Goal: Communication & Community: Answer question/provide support

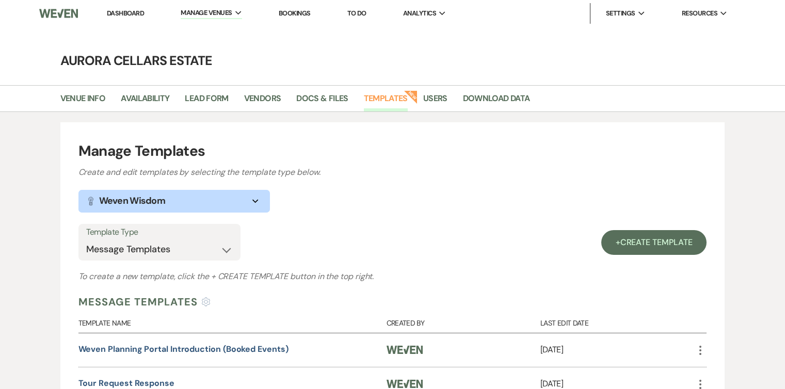
select select "Message Templates"
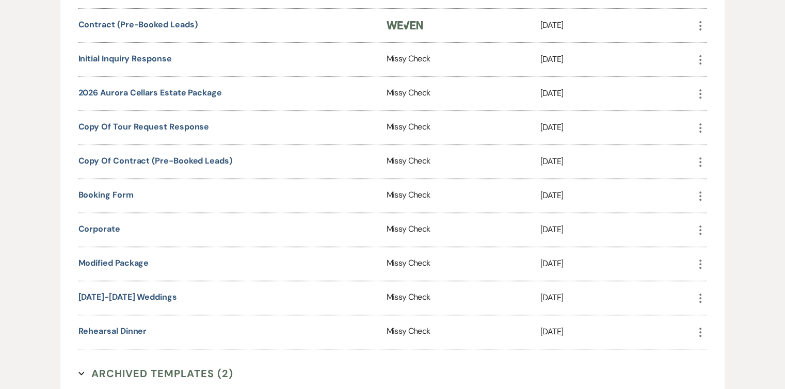
scroll to position [426, 0]
click at [154, 294] on link "[DATE]-[DATE] Weddings" at bounding box center [127, 297] width 99 height 11
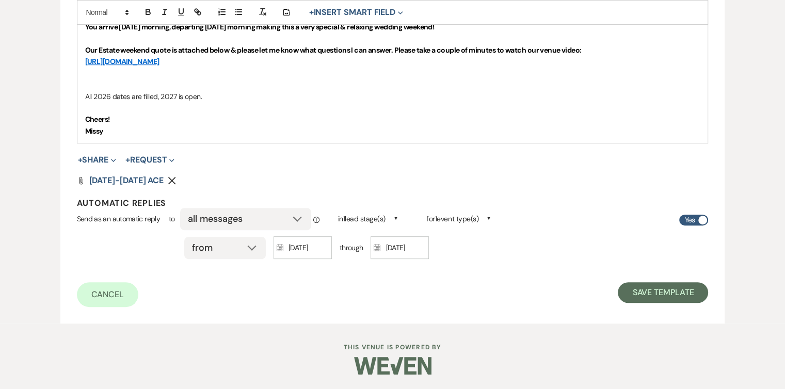
scroll to position [419, 0]
click at [646, 293] on button "Save Template" at bounding box center [663, 293] width 90 height 21
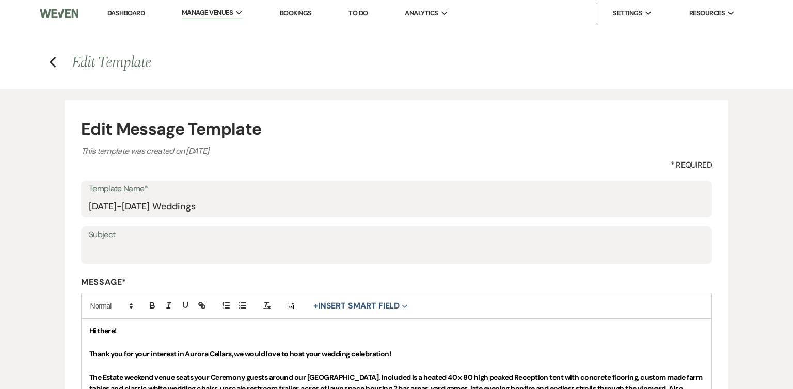
select select "Message Templates"
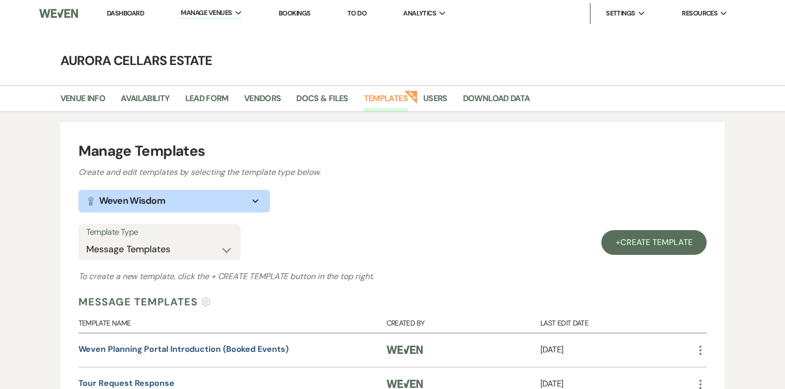
click at [125, 15] on link "Dashboard" at bounding box center [125, 13] width 37 height 9
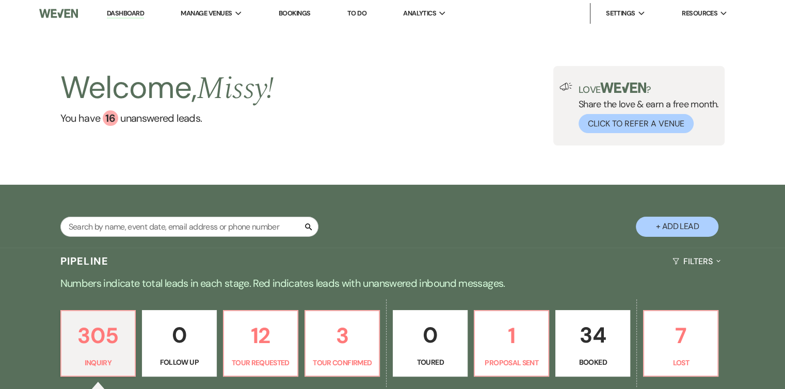
click at [172, 318] on p "0" at bounding box center [179, 335] width 61 height 35
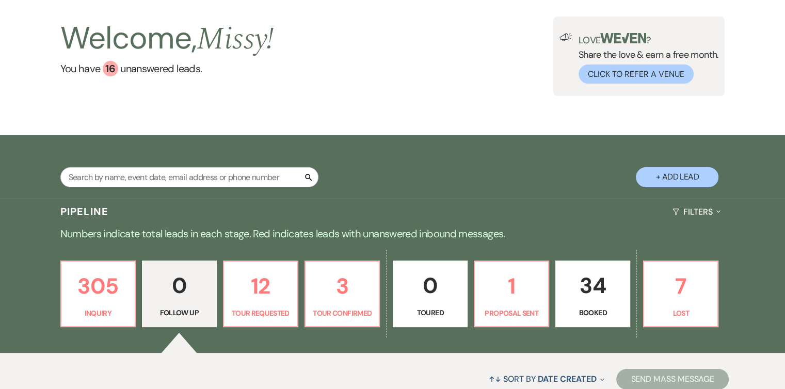
scroll to position [166, 0]
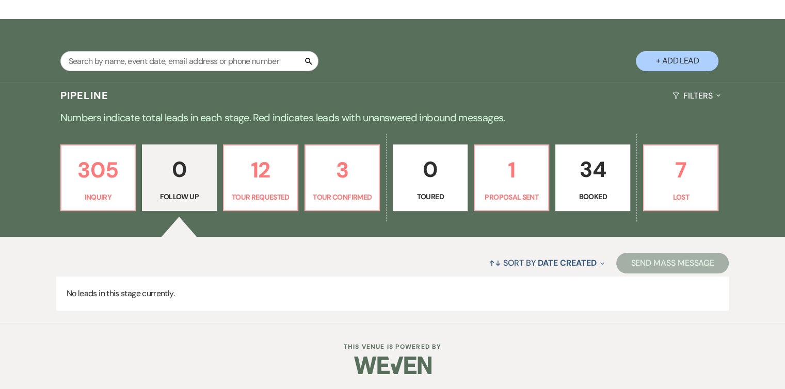
click at [172, 207] on link "0 Follow Up" at bounding box center [179, 178] width 74 height 67
click at [93, 200] on p "Inquiry" at bounding box center [98, 197] width 61 height 11
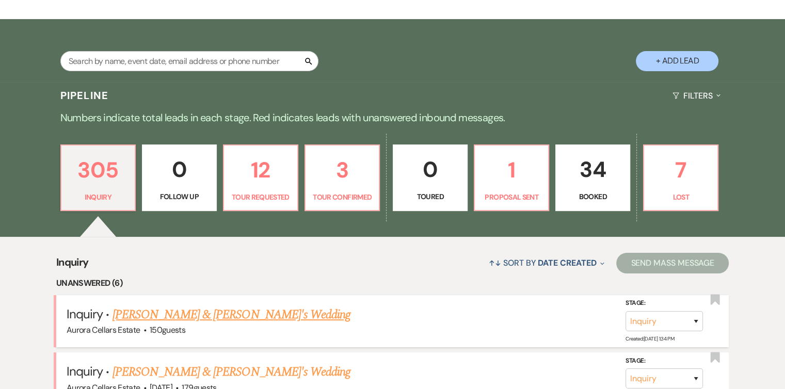
click at [159, 314] on link "Jordan & Kadence's Wedding" at bounding box center [232, 315] width 239 height 19
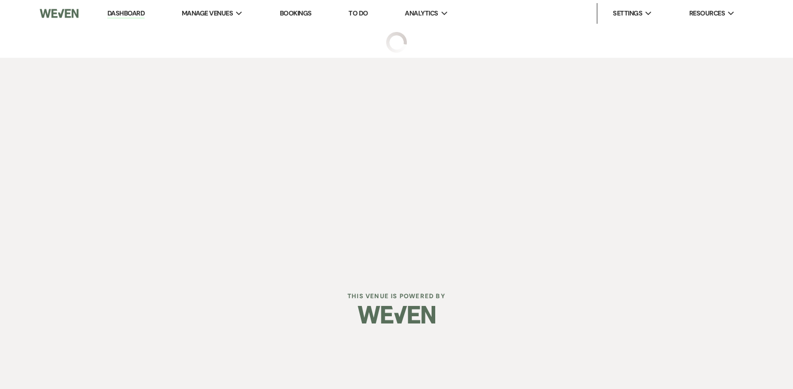
select select "5"
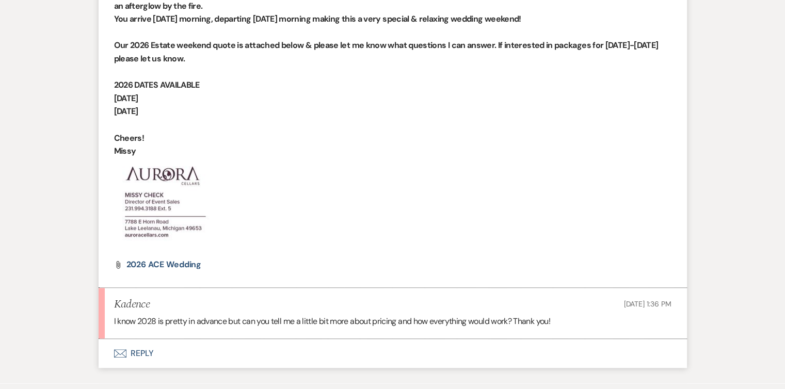
scroll to position [869, 0]
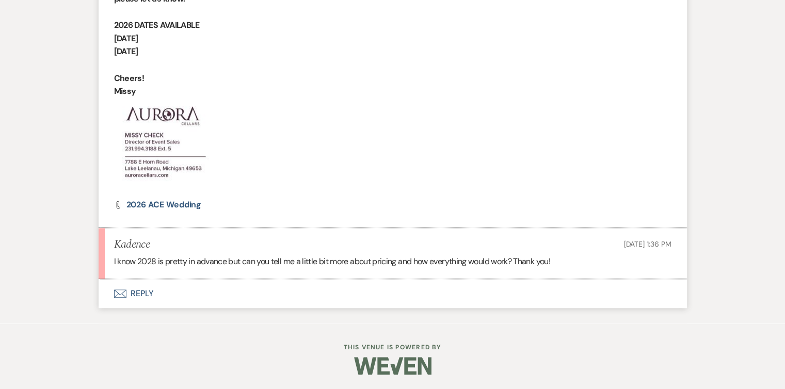
click at [118, 290] on icon "Envelope" at bounding box center [120, 294] width 12 height 8
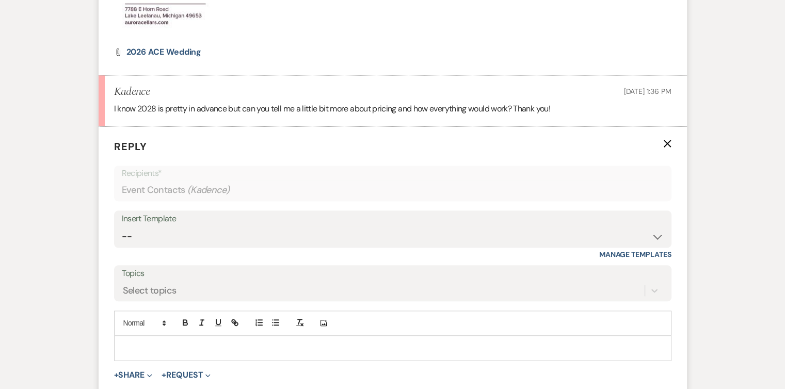
scroll to position [1106, 0]
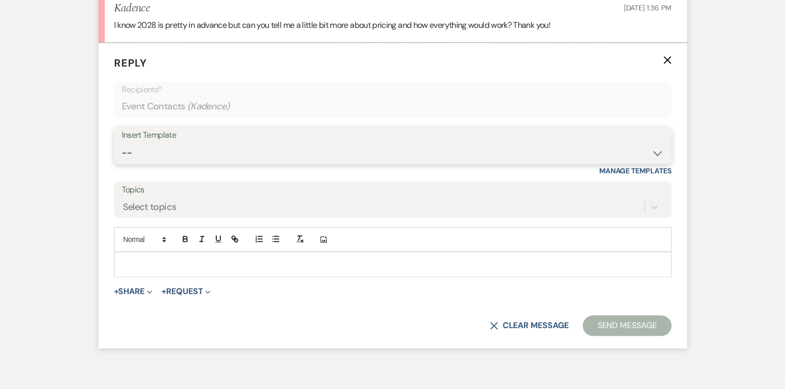
click at [655, 154] on select "-- Weven Planning Portal Introduction (Booked Events) Tour Request Response Fol…" at bounding box center [393, 153] width 542 height 20
select select "5850"
click at [122, 143] on select "-- Weven Planning Portal Introduction (Booked Events) Tour Request Response Fol…" at bounding box center [393, 153] width 542 height 20
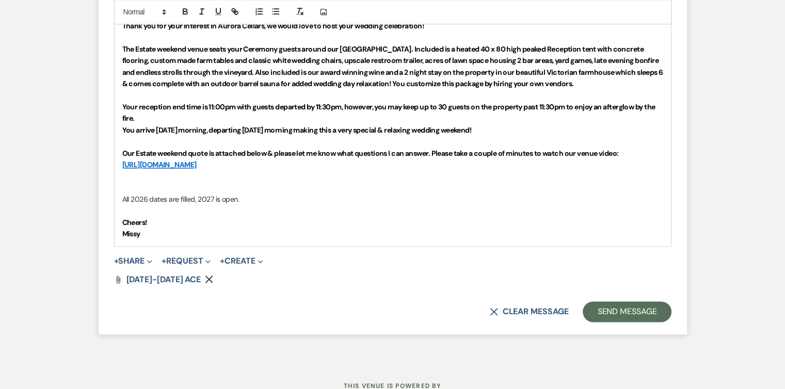
scroll to position [1373, 0]
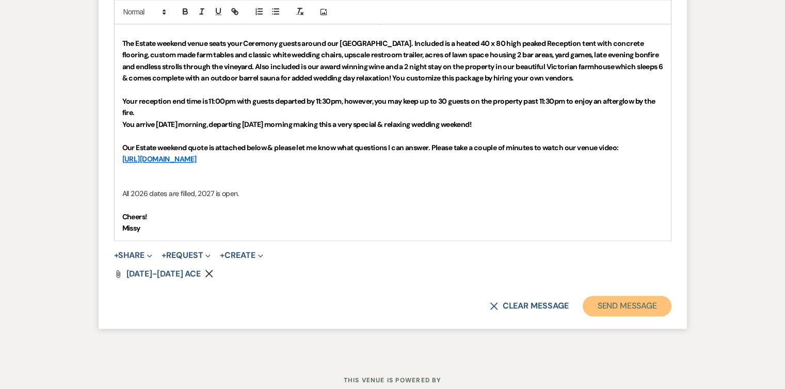
click at [610, 305] on button "Send Message" at bounding box center [627, 306] width 88 height 21
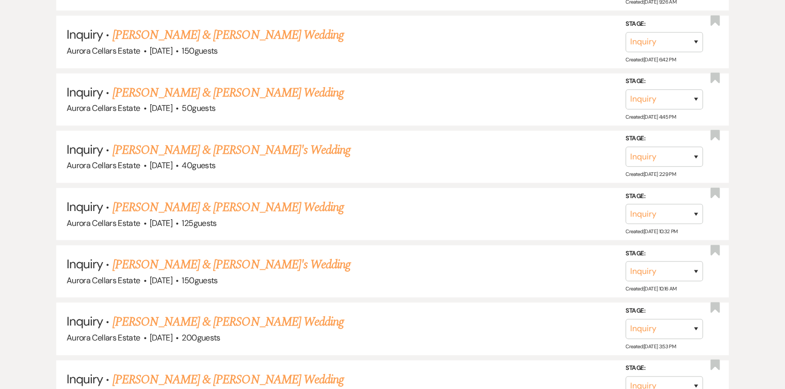
scroll to position [166, 0]
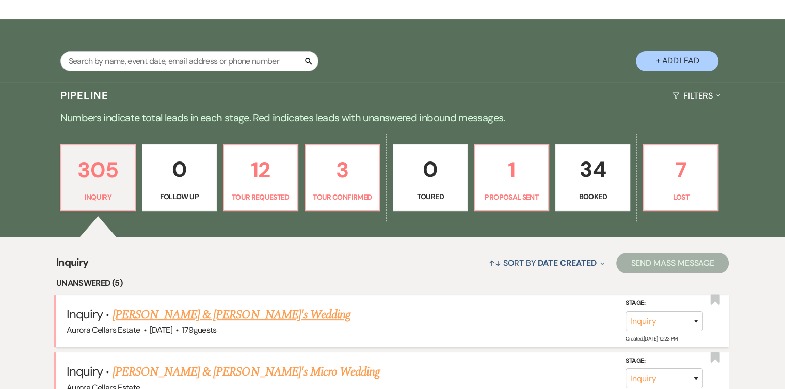
click at [194, 315] on link "Claire & Nick's Wedding" at bounding box center [232, 315] width 239 height 19
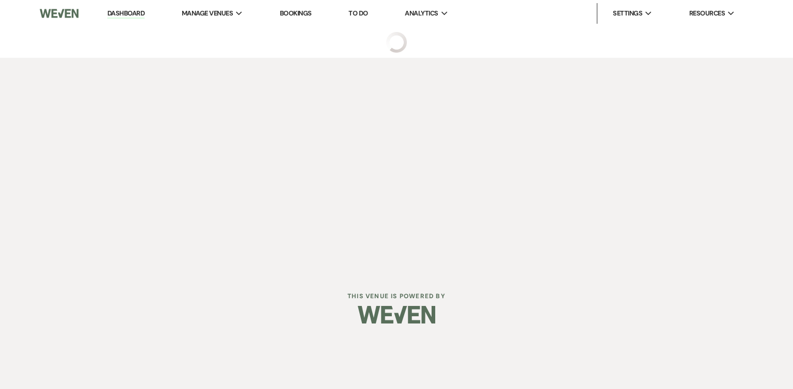
select select "5"
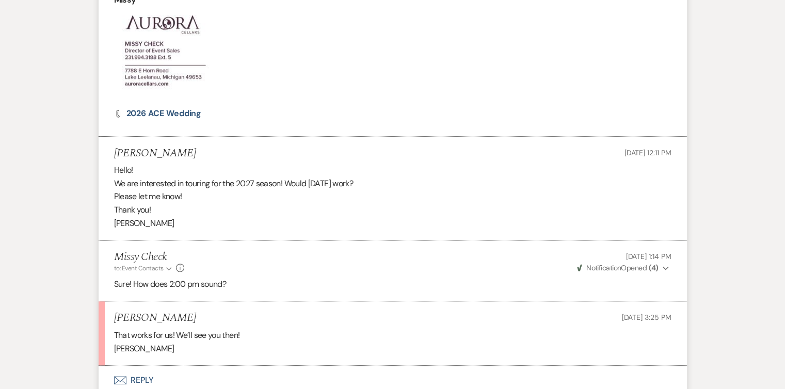
scroll to position [1022, 0]
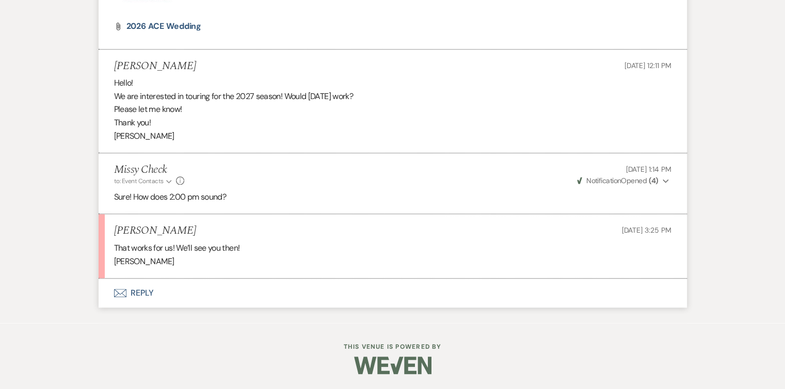
click at [122, 290] on icon "Envelope" at bounding box center [120, 293] width 12 height 8
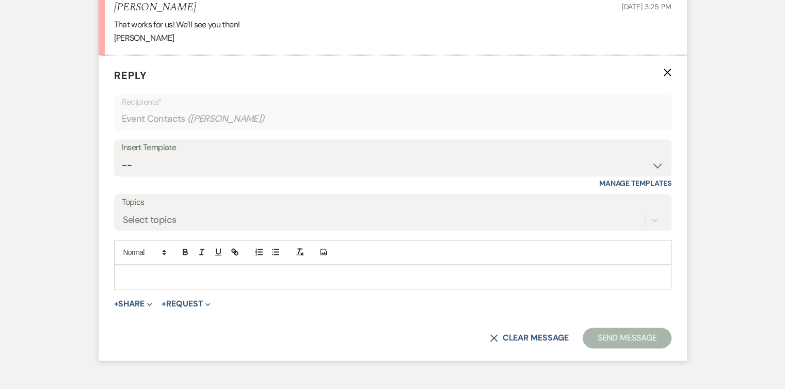
scroll to position [1258, 0]
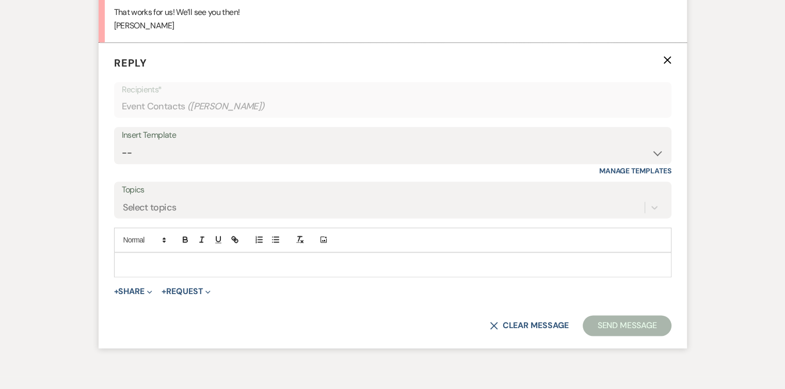
click at [170, 268] on div at bounding box center [393, 265] width 557 height 24
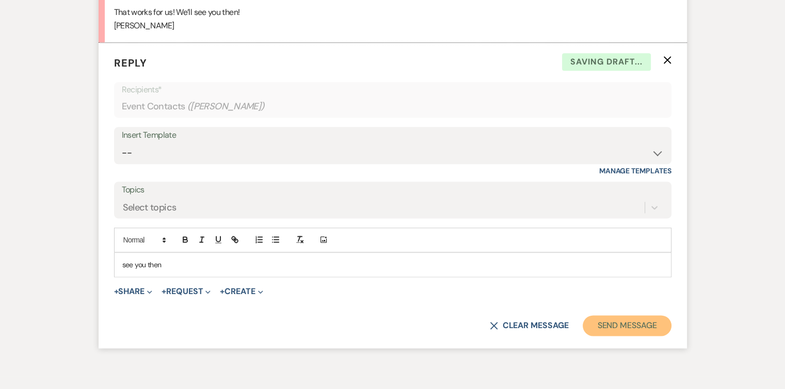
click at [632, 324] on button "Send Message" at bounding box center [627, 325] width 88 height 21
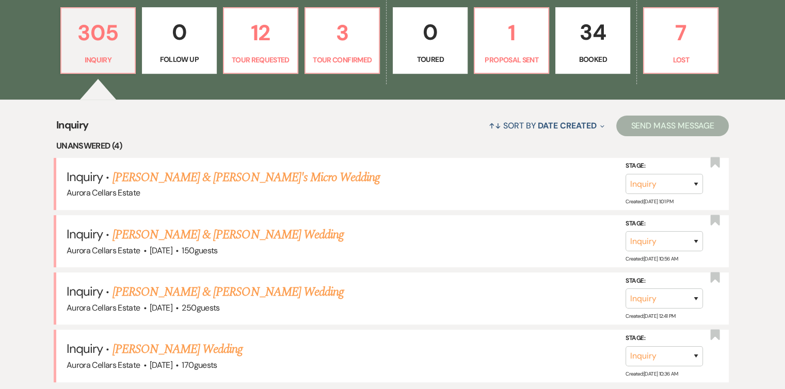
scroll to position [258, 0]
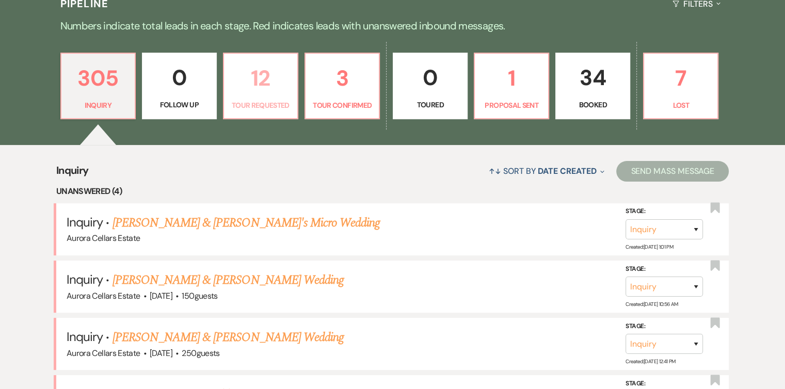
click at [279, 105] on p "Tour Requested" at bounding box center [260, 105] width 61 height 11
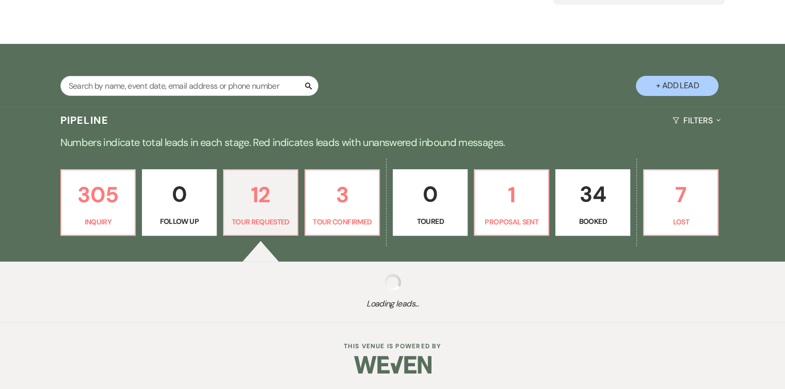
select select "2"
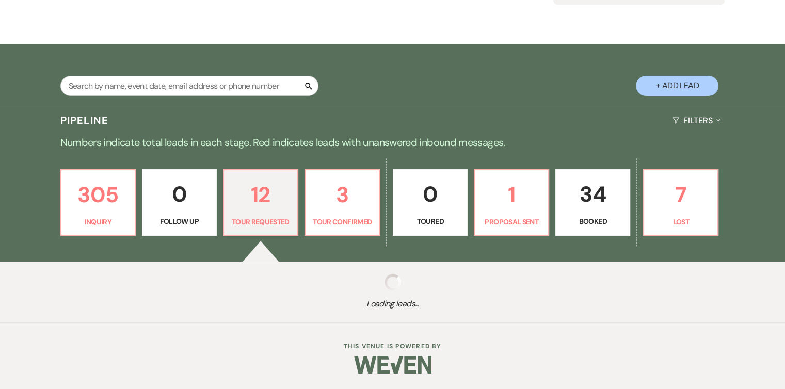
select select "2"
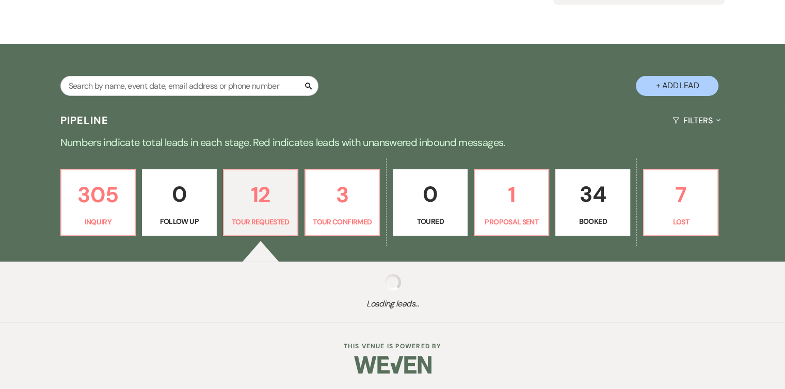
select select "2"
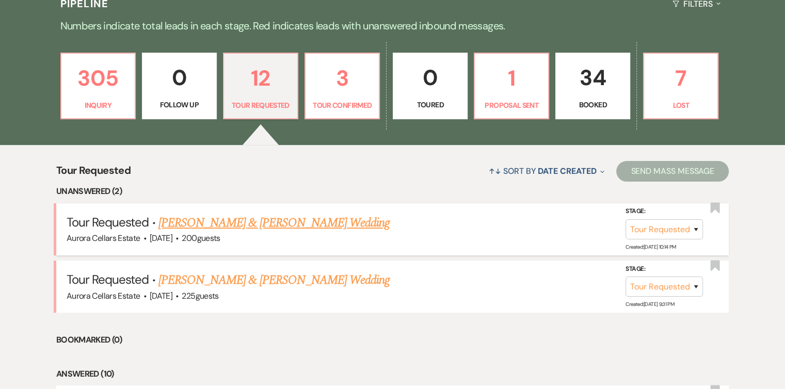
click at [211, 222] on link "Pierce Thomas & Elena Lentz's Wedding" at bounding box center [274, 223] width 231 height 19
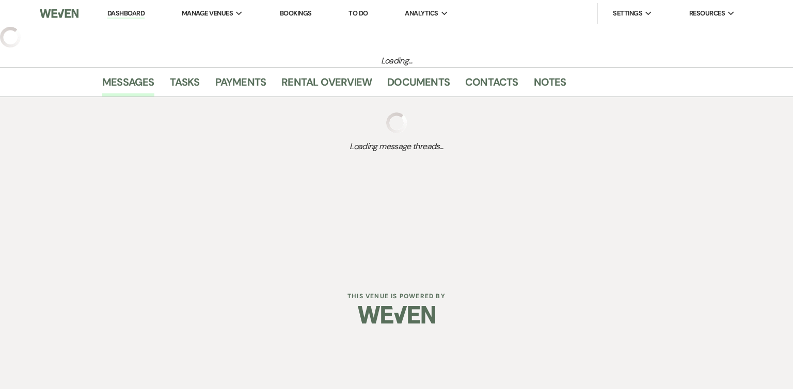
select select "2"
select select "5"
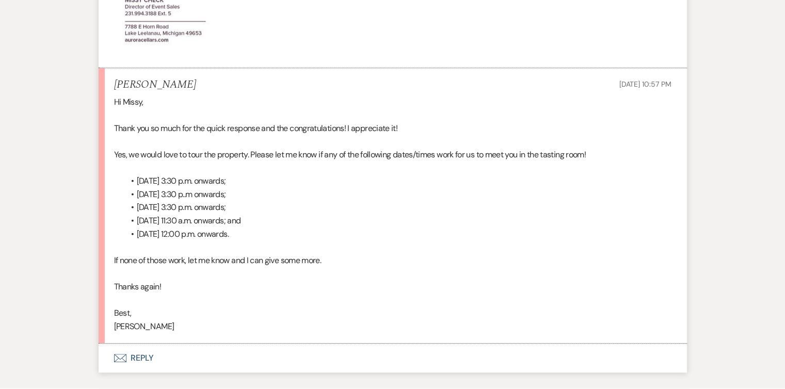
scroll to position [892, 0]
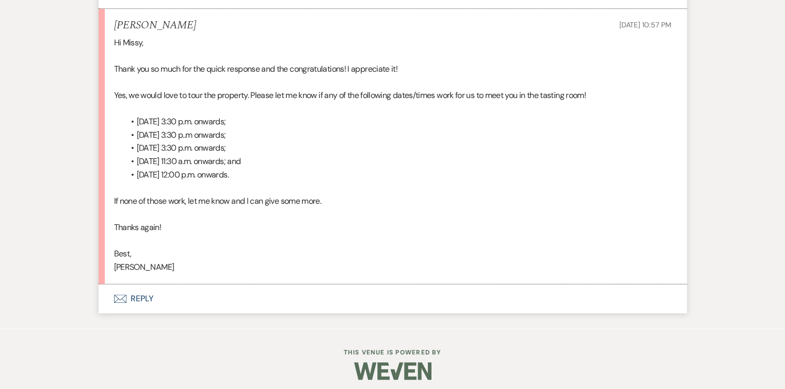
click at [146, 295] on button "Envelope Reply" at bounding box center [393, 298] width 589 height 29
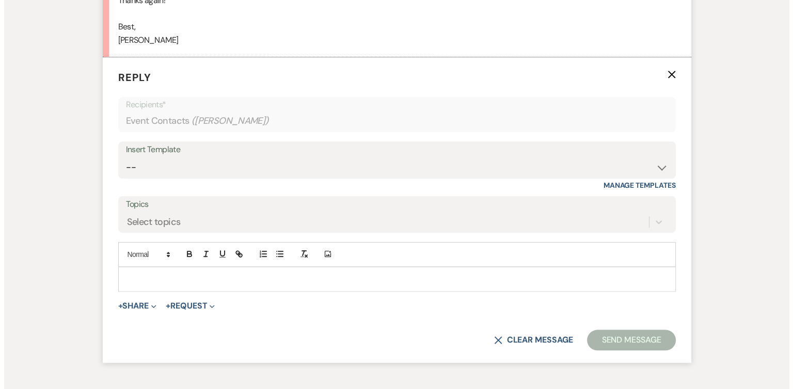
scroll to position [1134, 0]
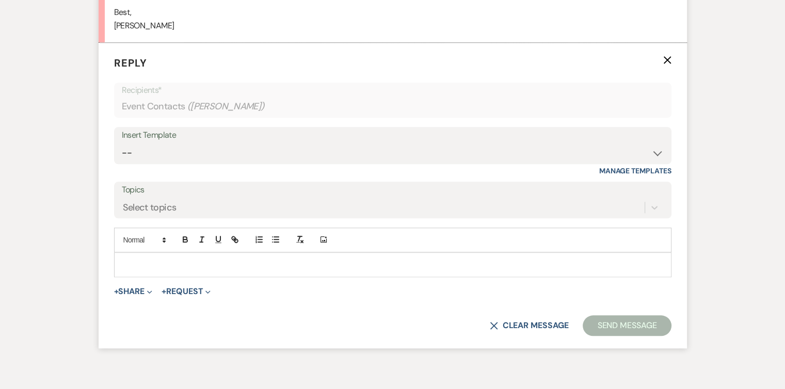
click at [143, 264] on p at bounding box center [392, 264] width 541 height 11
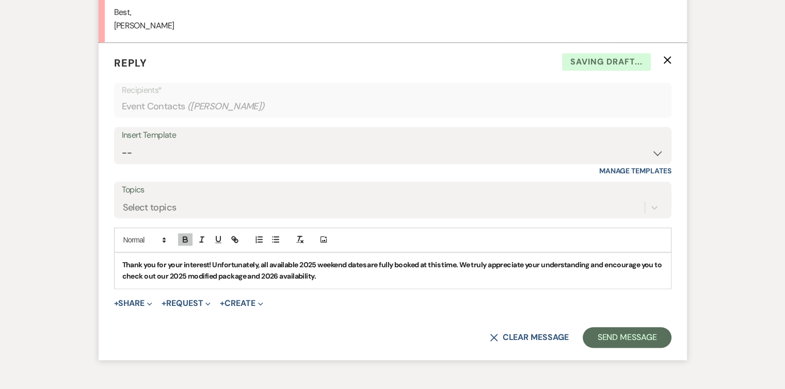
click at [315, 263] on strong "Thank you for your interest! Unfortunately, all available 2025 weekend dates ar…" at bounding box center [392, 270] width 541 height 21
click at [192, 275] on strong "Thank you for your interest! Unfortunately, all available 2026 weekend dates ar…" at bounding box center [392, 270] width 541 height 21
click at [286, 275] on strong "Thank you for your interest! Unfortunately, all available 2026 weekend dates ar…" at bounding box center [392, 270] width 541 height 21
click at [124, 302] on button "+ Share Expand" at bounding box center [133, 303] width 39 height 8
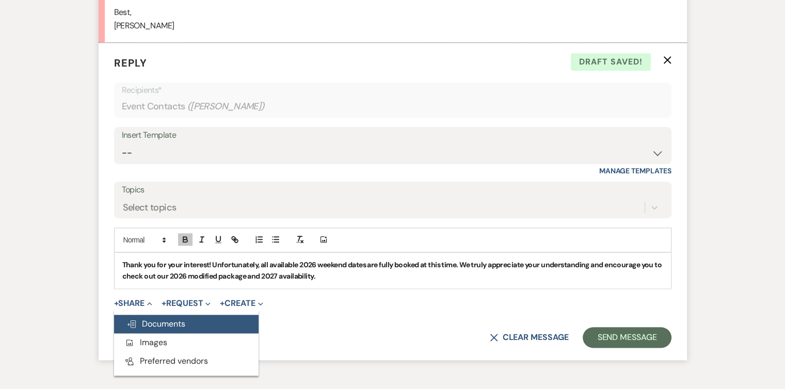
click at [136, 326] on span "Doc Upload Documents" at bounding box center [155, 324] width 59 height 11
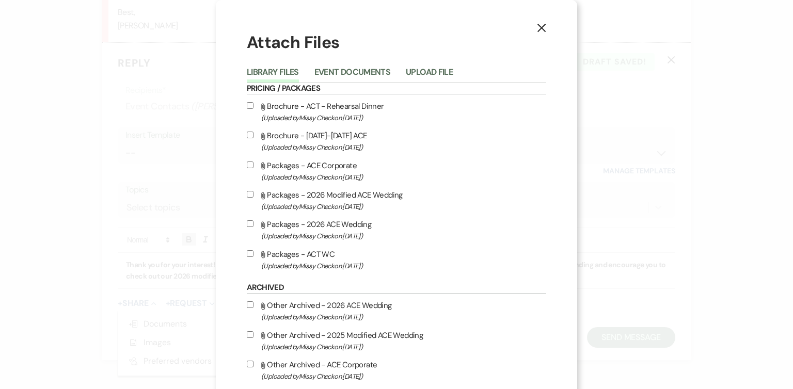
click at [247, 135] on input "Attach File Brochure - 2027-2028 ACE (Uploaded by Missy Check on May 27th, 2025…" at bounding box center [250, 135] width 7 height 7
checkbox input "true"
click at [247, 194] on input "Attach File Packages - 2026 Modified ACE Wedding (Uploaded by Missy Check on Ja…" at bounding box center [250, 194] width 7 height 7
checkbox input "true"
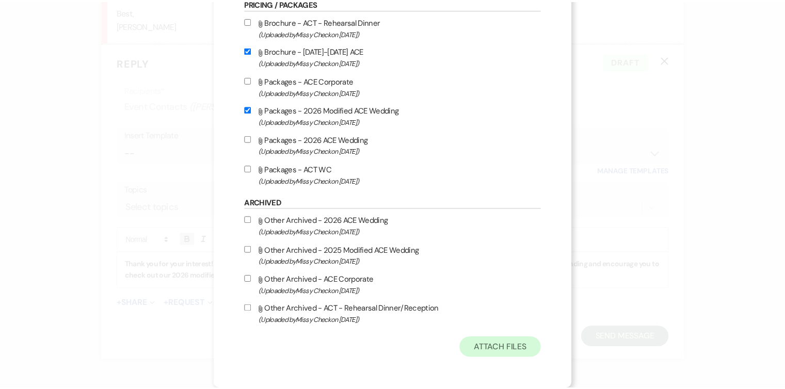
scroll to position [86, 0]
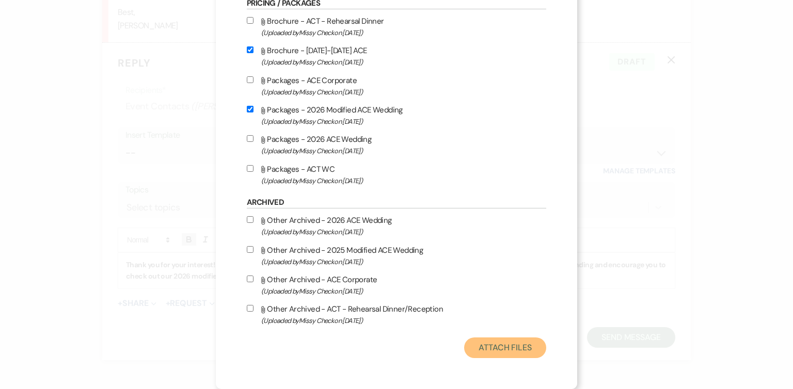
click at [485, 347] on button "Attach Files" at bounding box center [505, 348] width 82 height 21
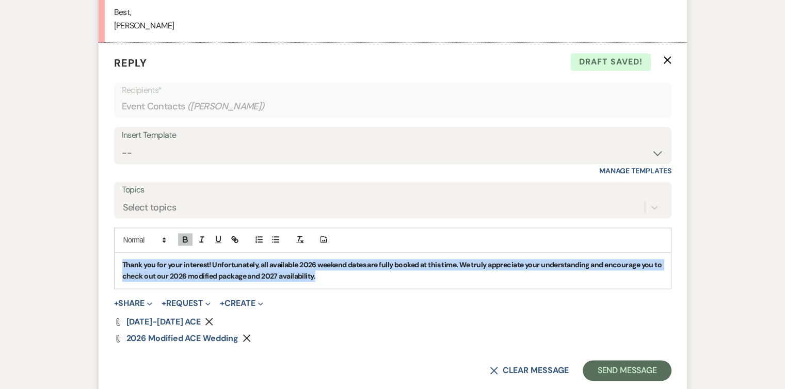
drag, startPoint x: 347, startPoint y: 277, endPoint x: 105, endPoint y: 263, distance: 242.0
click at [105, 263] on form "Reply X Draft saved! Recipients* Event Contacts ( Elena Lentz ) Insert Template…" at bounding box center [393, 218] width 589 height 350
copy strong "Thank you for your interest! Unfortunately, all available 2026 weekend dates ar…"
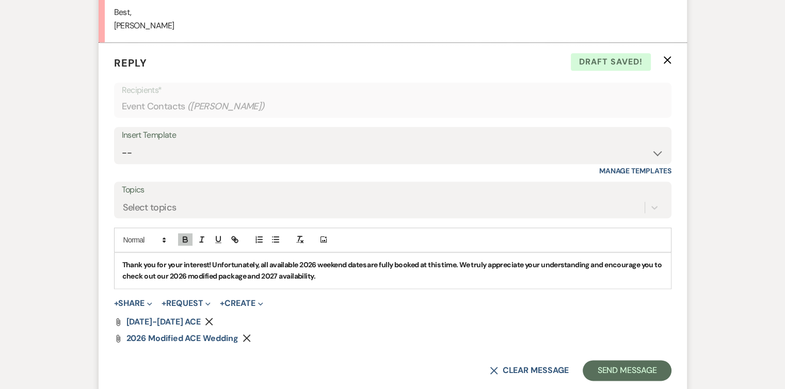
click at [650, 319] on div "Attach File 2027-2028 ACE Remove" at bounding box center [393, 322] width 558 height 8
click at [633, 369] on button "Send Message" at bounding box center [627, 370] width 88 height 21
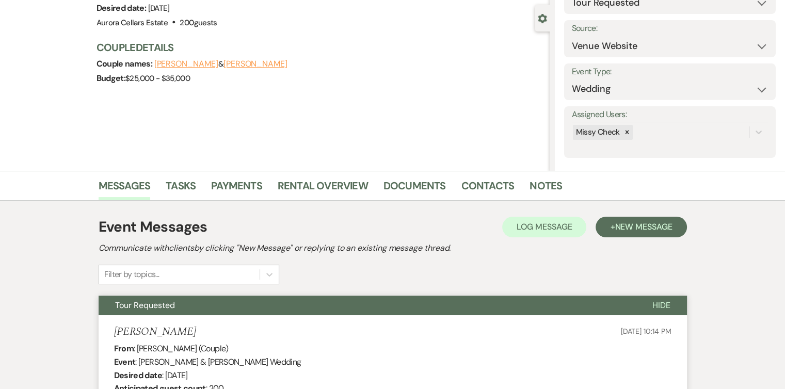
scroll to position [80, 0]
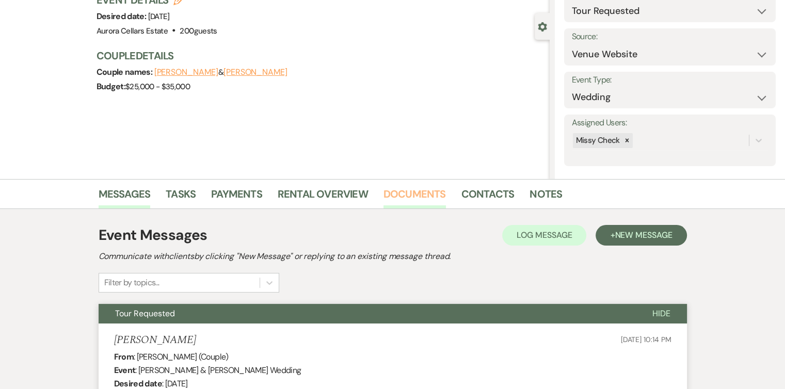
click at [401, 198] on link "Documents" at bounding box center [415, 197] width 62 height 23
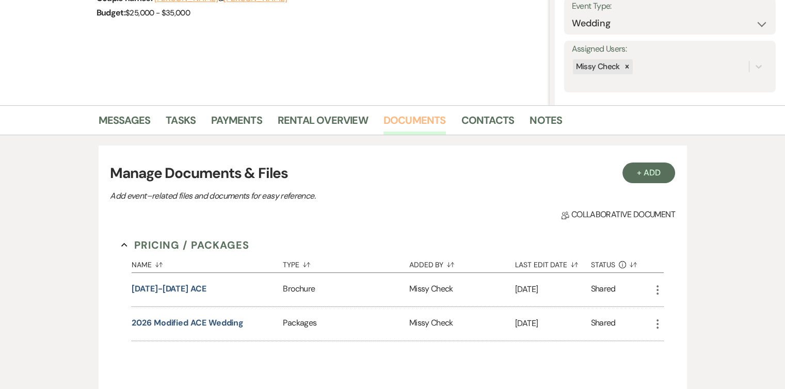
scroll to position [155, 0]
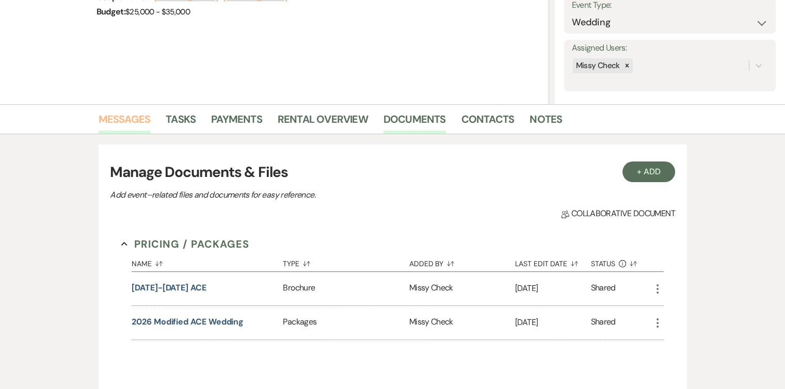
click at [122, 118] on link "Messages" at bounding box center [125, 122] width 52 height 23
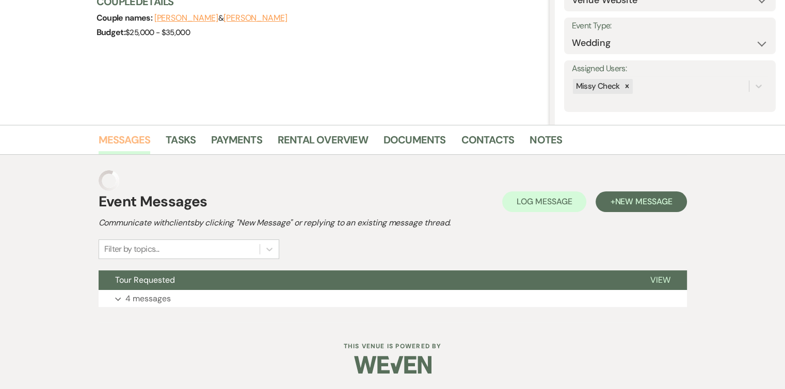
scroll to position [114, 0]
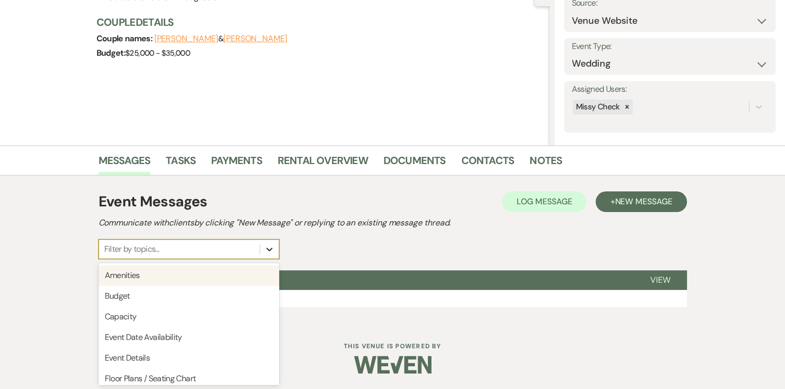
click at [270, 249] on icon at bounding box center [269, 250] width 6 height 4
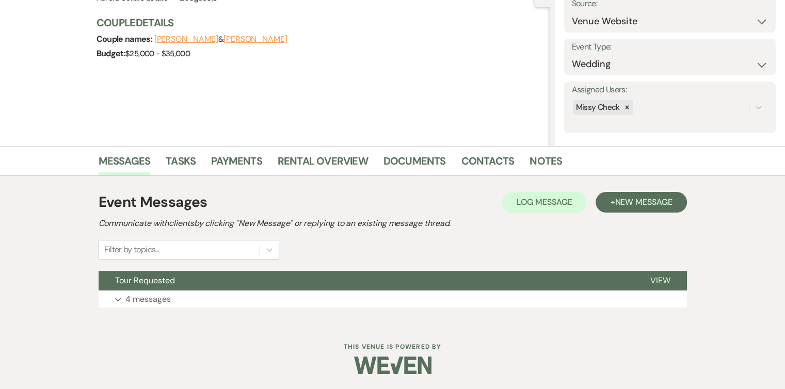
click at [363, 244] on div "Event Messages Log Log Message + New Message Communicate with clients by clicki…" at bounding box center [393, 226] width 589 height 68
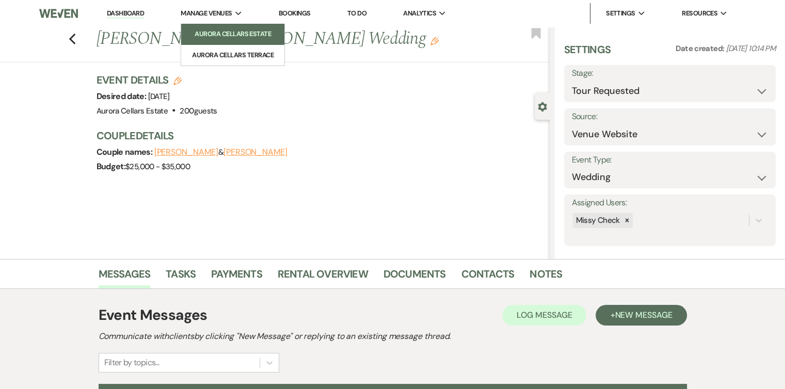
click at [214, 32] on li "Aurora Cellars Estate" at bounding box center [232, 34] width 93 height 10
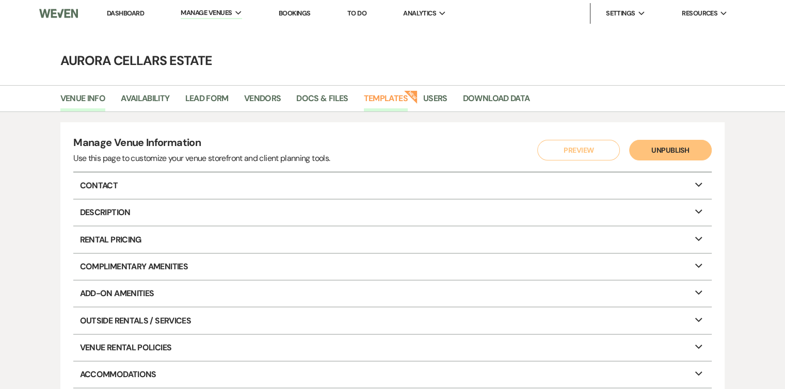
click at [392, 103] on link "Templates" at bounding box center [386, 102] width 44 height 20
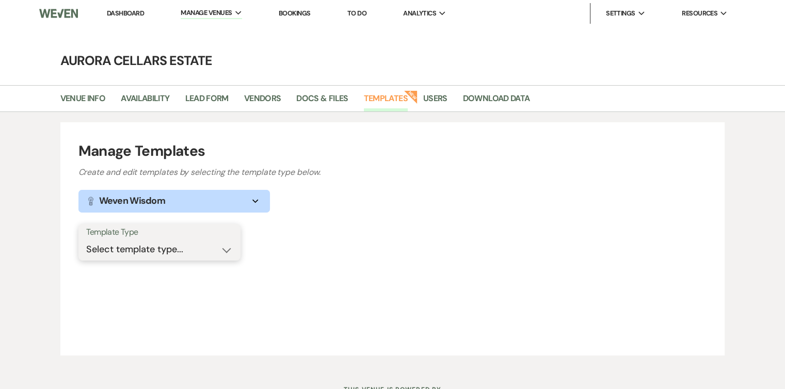
click at [225, 250] on select "Select template type... Task List Message Templates Payment Plan Inventory Item…" at bounding box center [159, 250] width 147 height 20
select select "Message Templates"
click at [86, 240] on select "Select template type... Task List Message Templates Payment Plan Inventory Item…" at bounding box center [159, 250] width 147 height 20
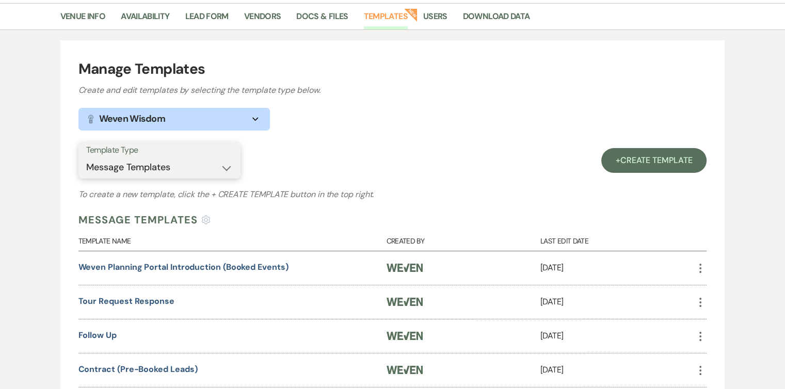
scroll to position [81, 0]
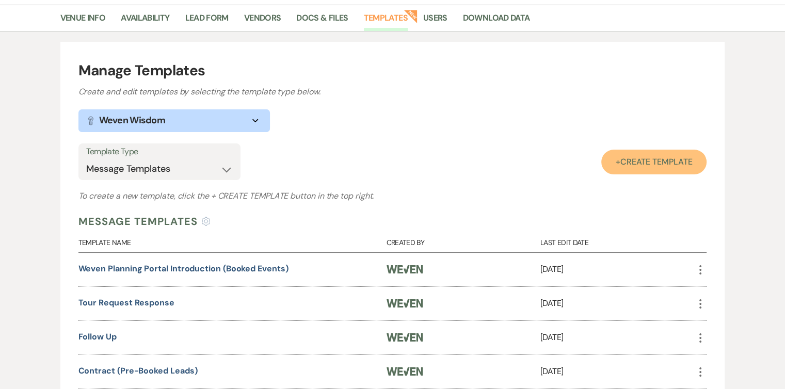
click at [661, 160] on span "Create Template" at bounding box center [657, 161] width 72 height 11
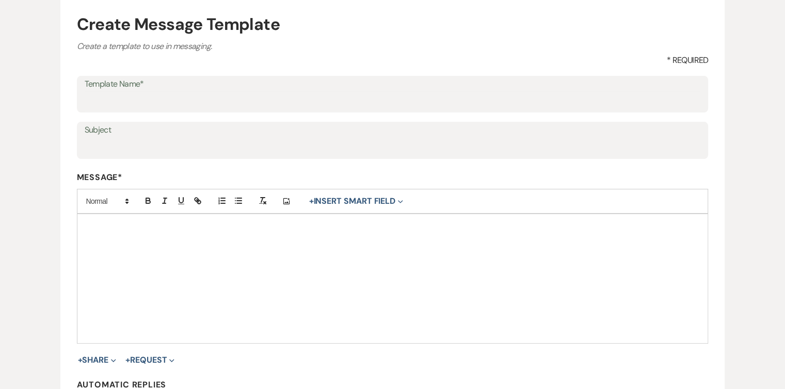
scroll to position [105, 0]
click at [132, 244] on div at bounding box center [392, 278] width 631 height 129
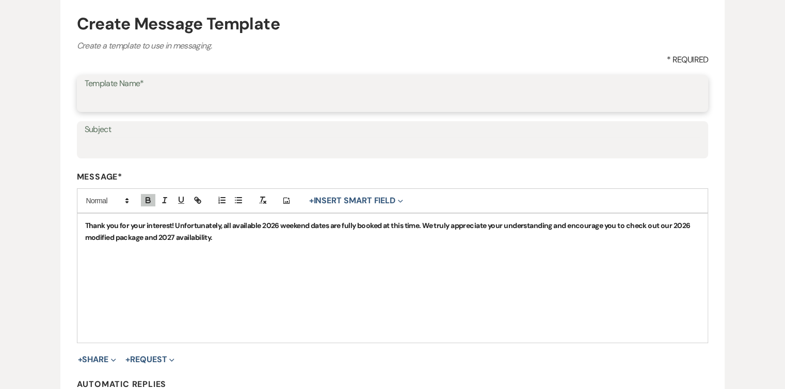
click at [168, 91] on input "Template Name*" at bounding box center [393, 101] width 616 height 20
type input "2026 availability"
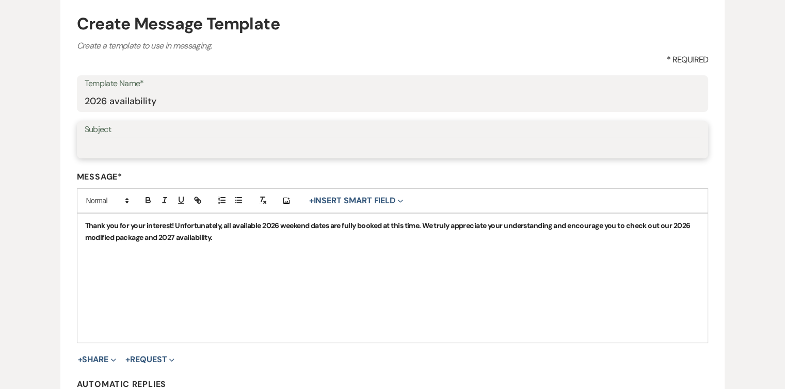
click at [114, 145] on input "Subject" at bounding box center [393, 147] width 616 height 20
type input "Aurora Cellars Estate"
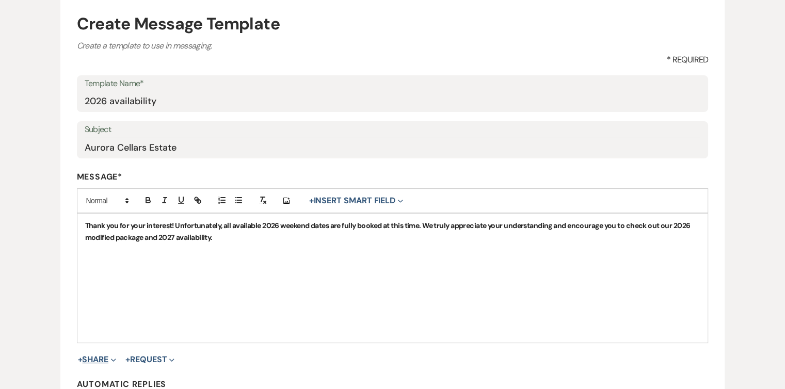
click at [101, 356] on button "+ Share Expand" at bounding box center [97, 360] width 39 height 8
click at [116, 356] on span "Collapse" at bounding box center [112, 359] width 8 height 11
click at [116, 358] on icon "Expand" at bounding box center [113, 360] width 5 height 5
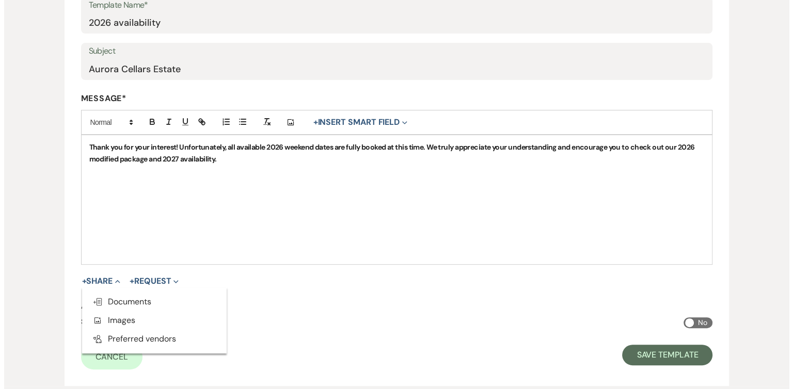
scroll to position [183, 0]
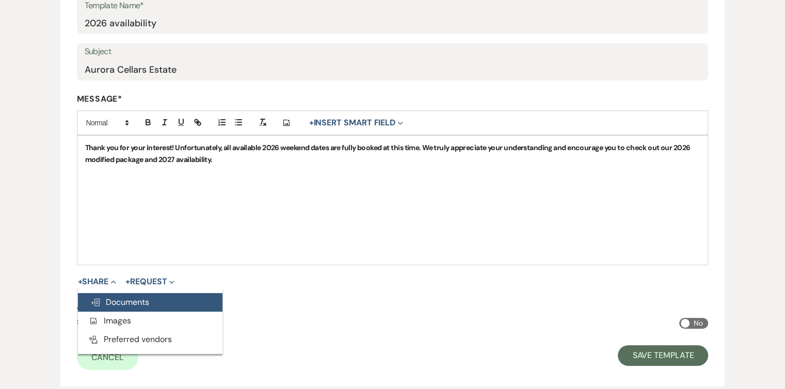
click at [137, 302] on span "Doc Upload Documents" at bounding box center [119, 302] width 59 height 11
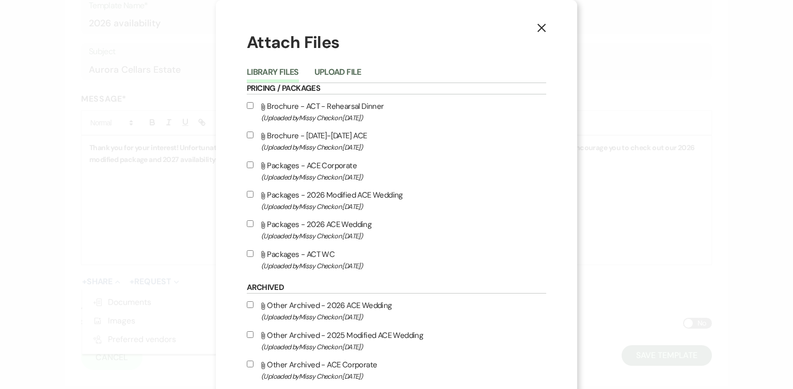
click at [247, 193] on input "Attach File Packages - 2026 Modified ACE Wedding (Uploaded by Missy Check on Ja…" at bounding box center [250, 194] width 7 height 7
checkbox input "true"
click at [247, 135] on input "Attach File Brochure - 2027-2028 ACE (Uploaded by Missy Check on May 27th, 2025…" at bounding box center [250, 135] width 7 height 7
checkbox input "true"
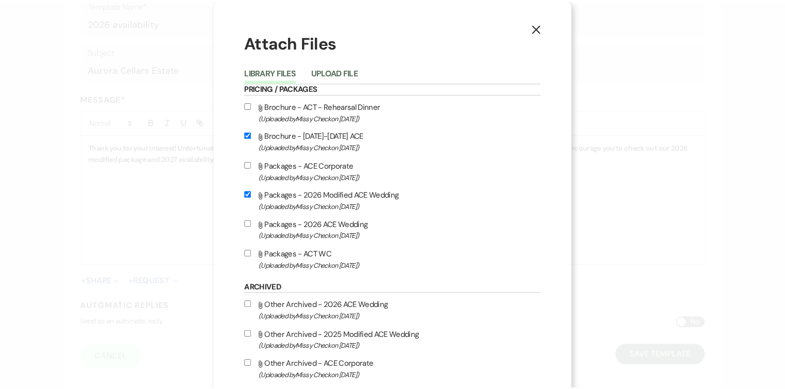
scroll to position [86, 0]
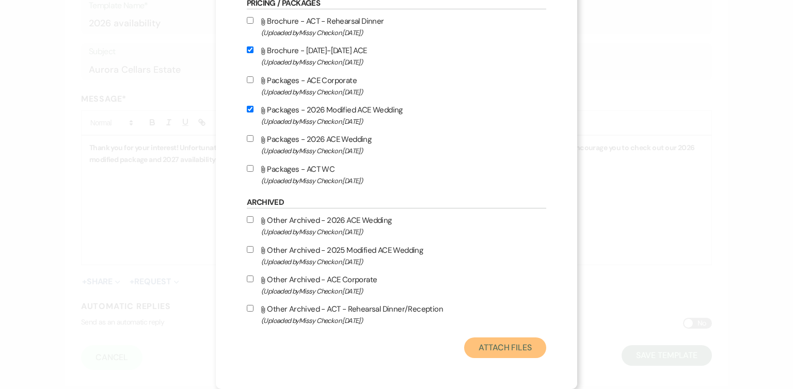
click at [514, 341] on button "Attach Files" at bounding box center [505, 348] width 82 height 21
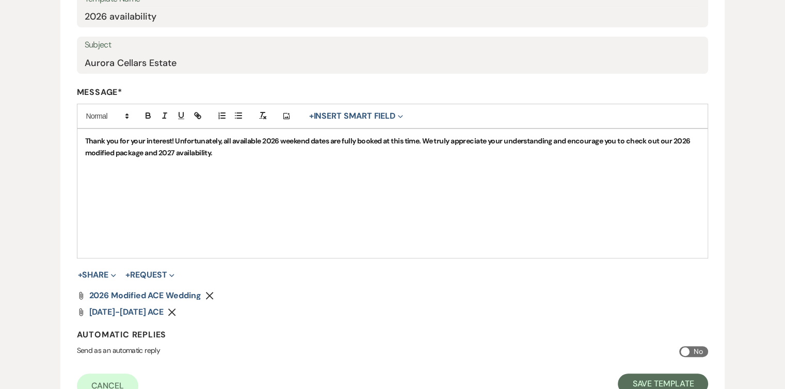
scroll to position [212, 0]
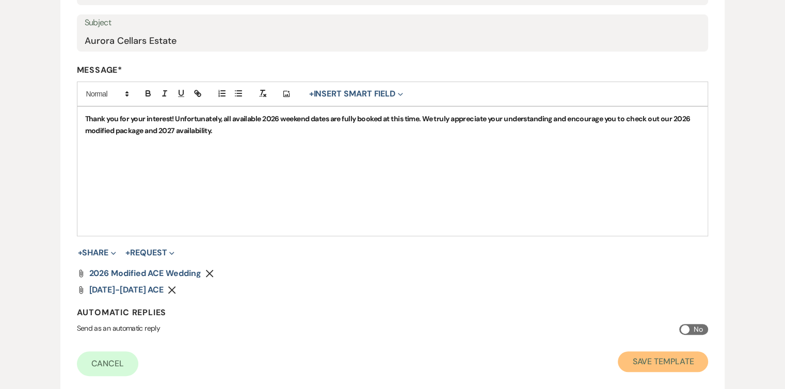
click at [668, 363] on button "Save Template" at bounding box center [663, 362] width 90 height 21
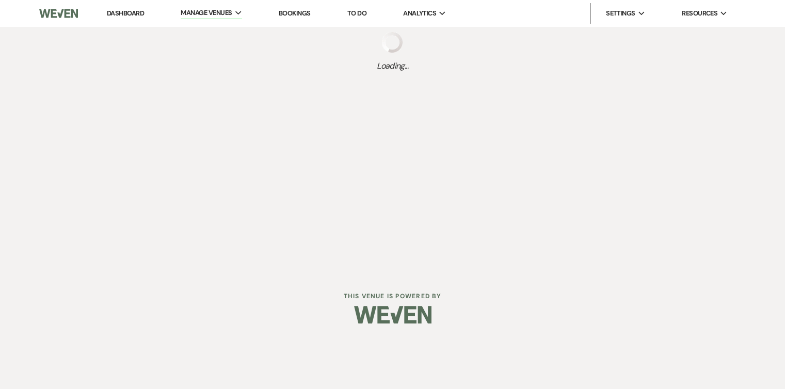
select select "Message Templates"
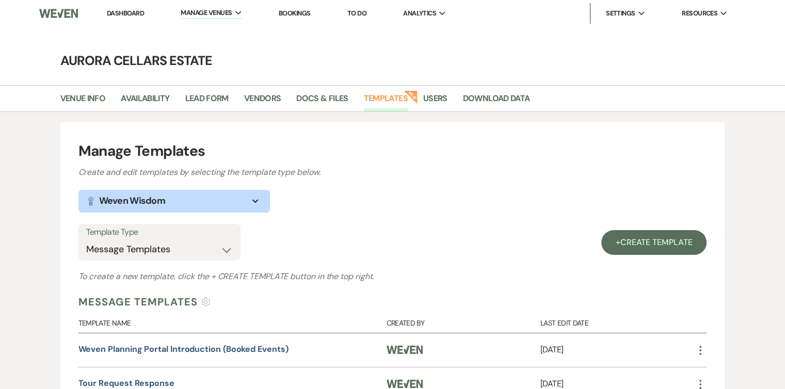
click at [132, 19] on li "Dashboard" at bounding box center [126, 13] width 48 height 21
click at [131, 13] on link "Dashboard" at bounding box center [125, 13] width 37 height 9
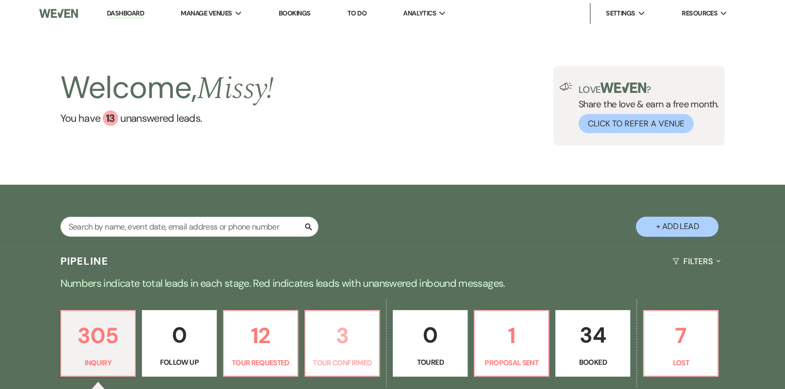
click at [342, 343] on p "3" at bounding box center [342, 336] width 61 height 35
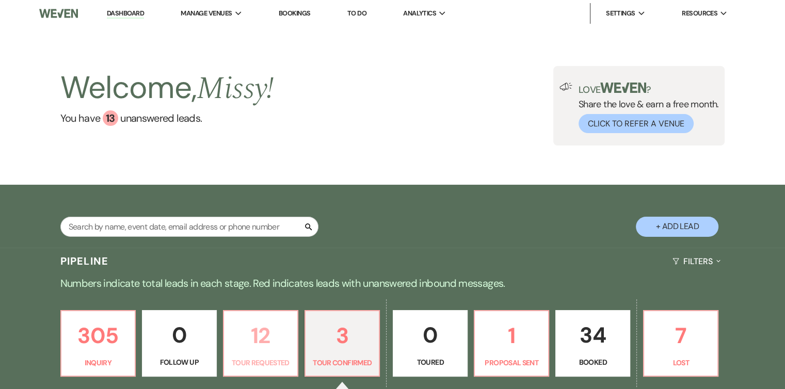
select select "4"
click at [266, 335] on p "12" at bounding box center [260, 336] width 61 height 35
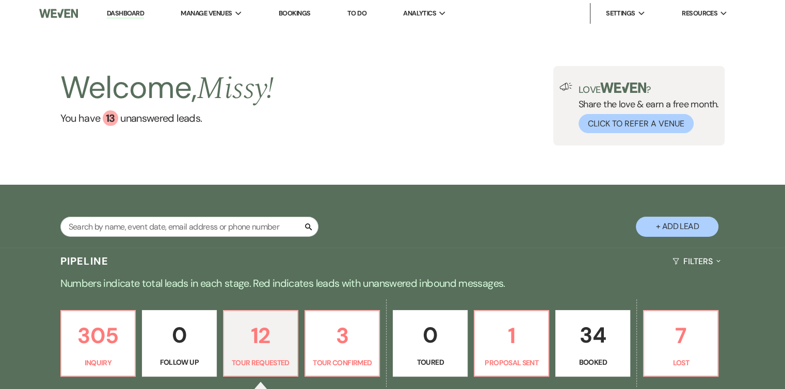
select select "2"
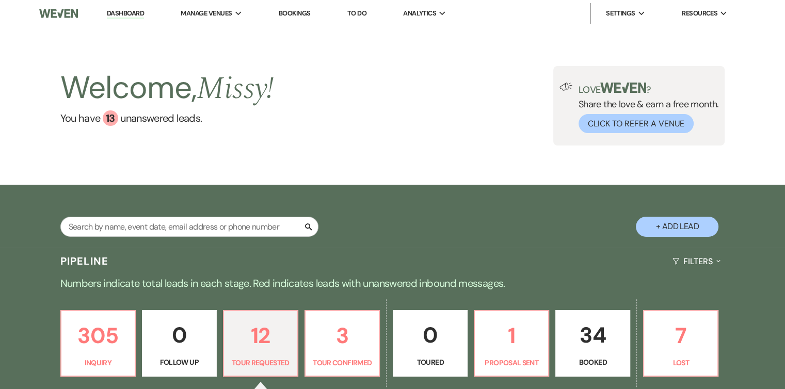
select select "2"
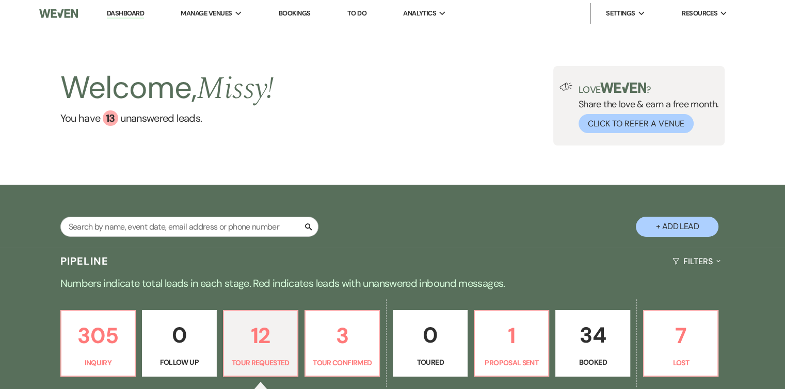
select select "2"
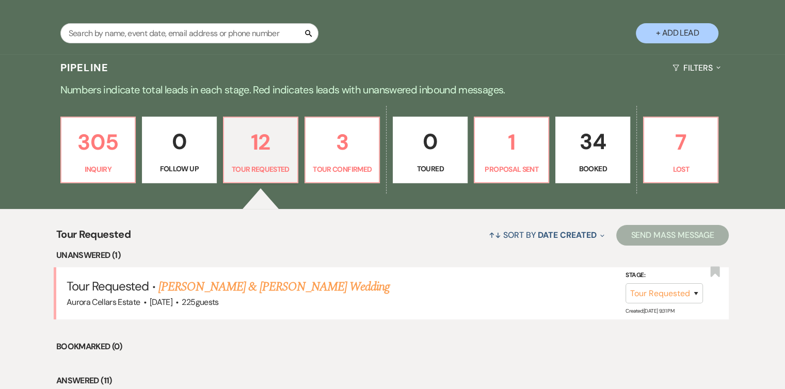
scroll to position [285, 0]
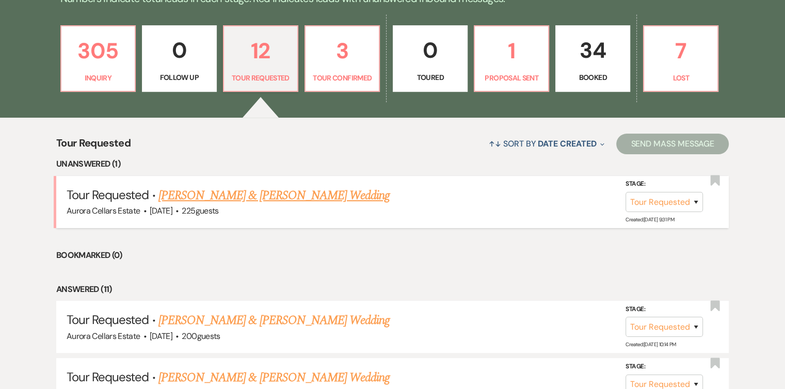
click at [335, 192] on link "Patrick Hudson & Katherine McCormack's Wedding" at bounding box center [274, 195] width 231 height 19
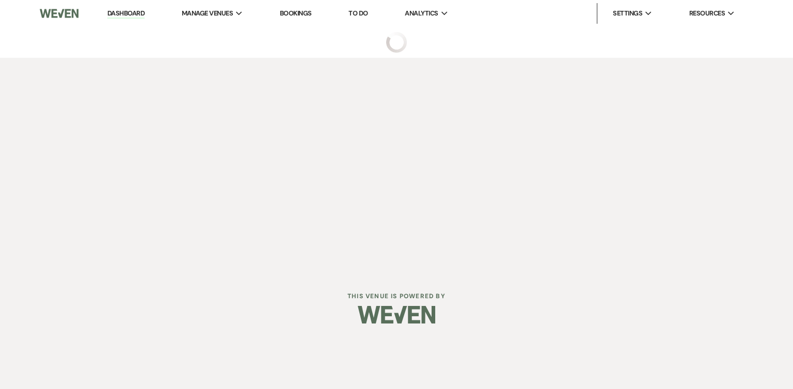
select select "2"
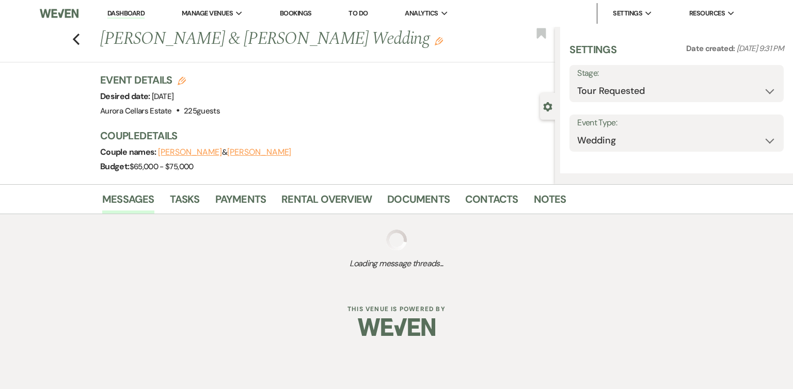
select select "5"
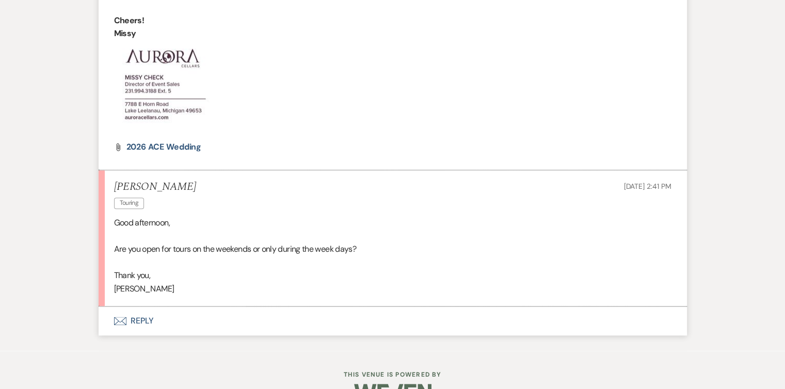
scroll to position [1188, 0]
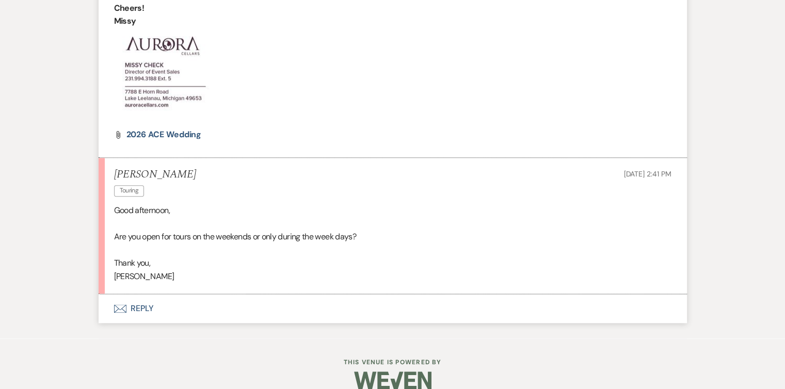
click at [140, 307] on button "Envelope Reply" at bounding box center [393, 308] width 589 height 29
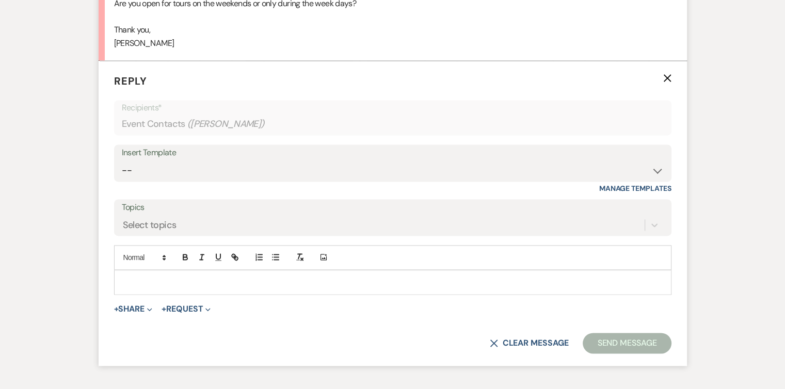
scroll to position [1439, 0]
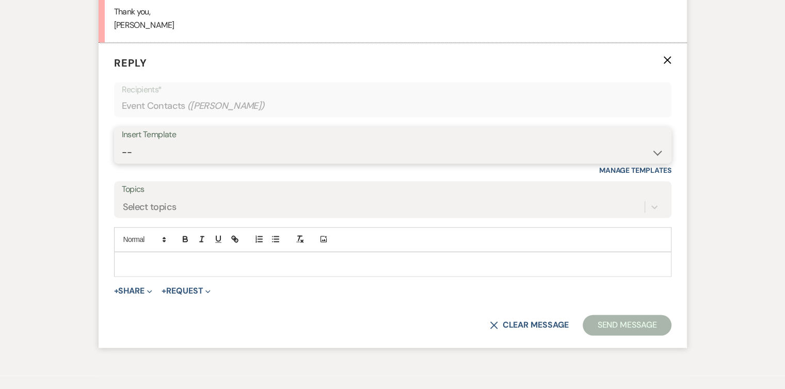
click at [657, 151] on select "-- Weven Planning Portal Introduction (Booked Events) Tour Request Response Fol…" at bounding box center [393, 153] width 542 height 20
select select "6095"
click at [122, 143] on select "-- Weven Planning Portal Introduction (Booked Events) Tour Request Response Fol…" at bounding box center [393, 153] width 542 height 20
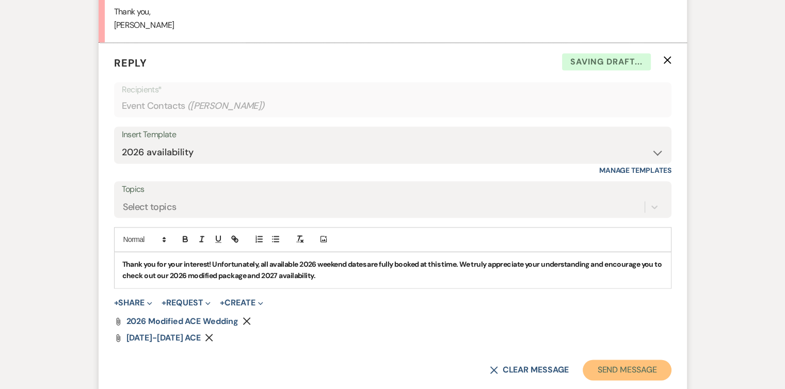
click at [647, 366] on button "Send Message" at bounding box center [627, 370] width 88 height 21
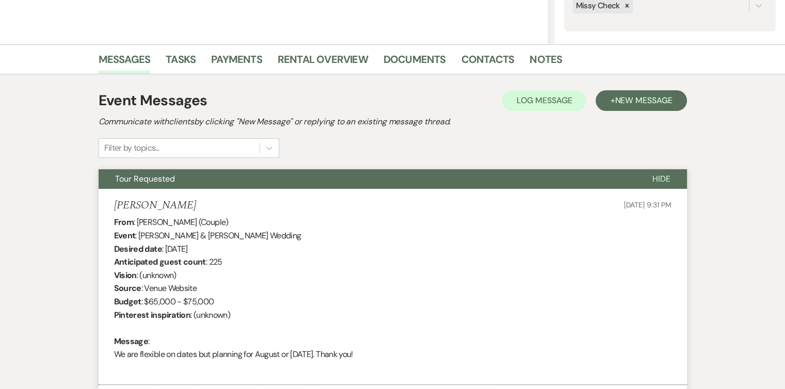
scroll to position [214, 0]
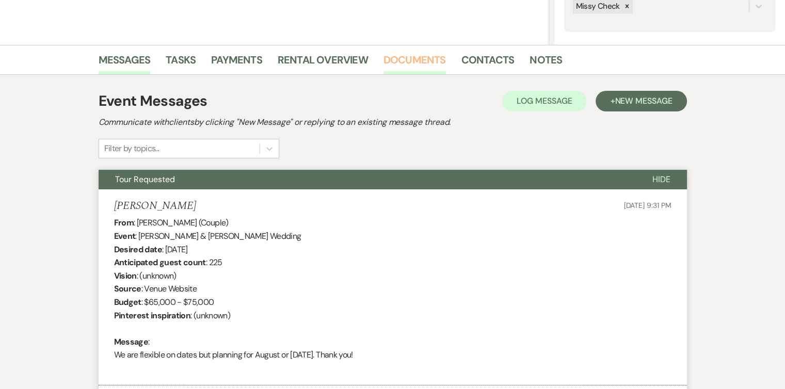
click at [414, 62] on link "Documents" at bounding box center [415, 63] width 62 height 23
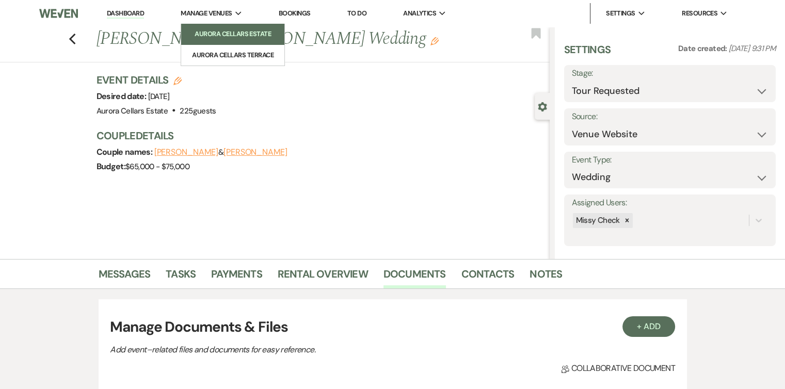
click at [240, 33] on li "Aurora Cellars Estate" at bounding box center [232, 34] width 93 height 10
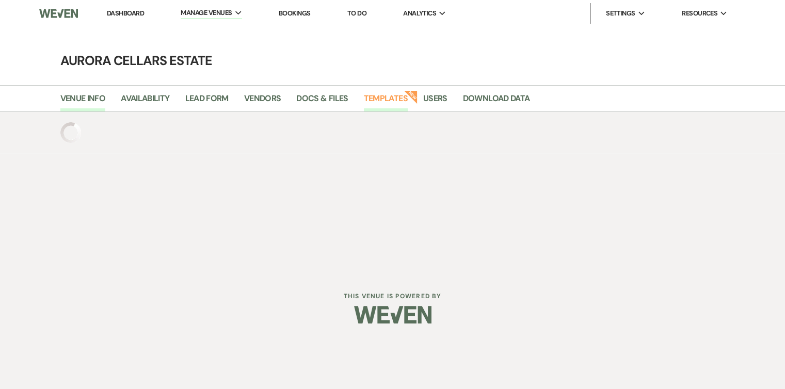
click at [383, 99] on link "Templates" at bounding box center [386, 102] width 44 height 20
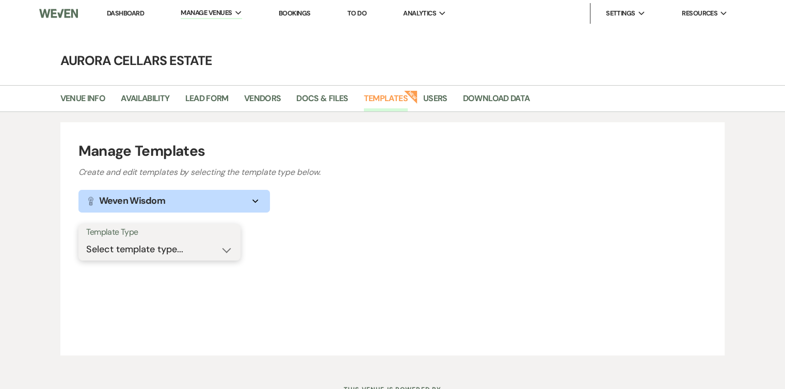
click at [227, 246] on select "Select template type... Task List Message Templates Payment Plan Inventory Item…" at bounding box center [159, 250] width 147 height 20
select select "Message Templates"
click at [86, 240] on select "Select template type... Task List Message Templates Payment Plan Inventory Item…" at bounding box center [159, 250] width 147 height 20
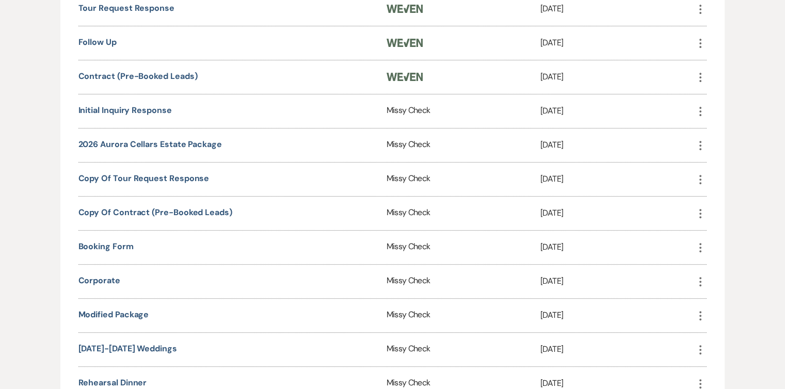
scroll to position [381, 0]
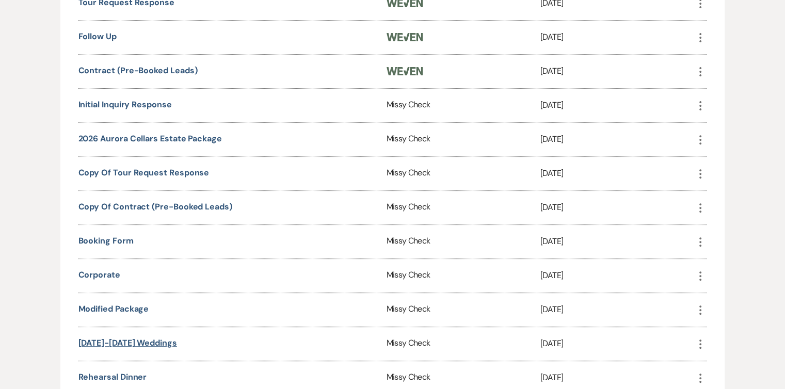
click at [155, 338] on link "[DATE]-[DATE] Weddings" at bounding box center [127, 343] width 99 height 11
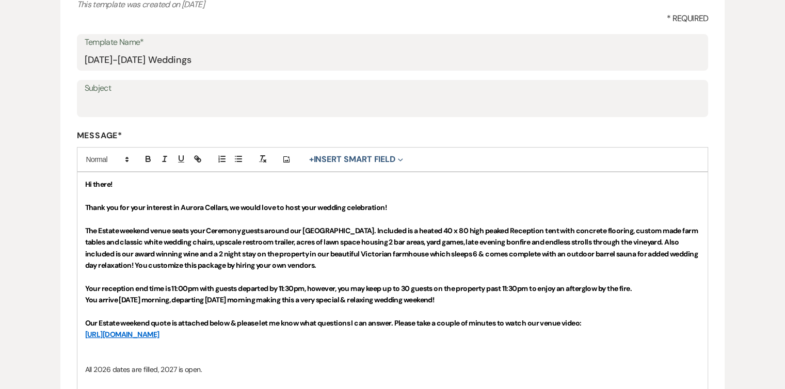
scroll to position [223, 0]
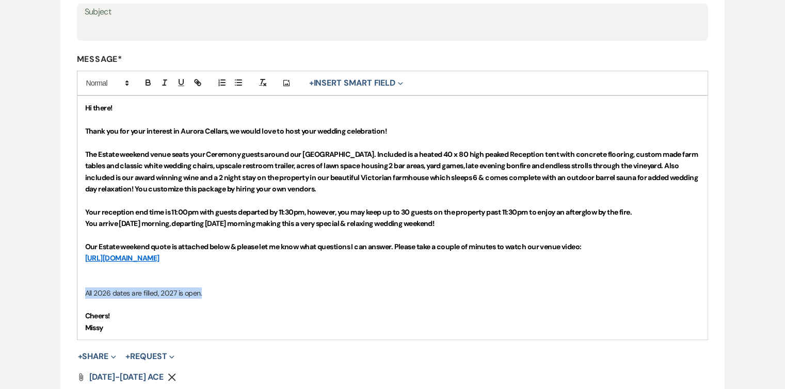
drag, startPoint x: 211, startPoint y: 294, endPoint x: 84, endPoint y: 289, distance: 127.1
click at [84, 289] on div "Hi there! Thank you for your interest in Aurora Cellars, we would love to host …" at bounding box center [392, 218] width 631 height 244
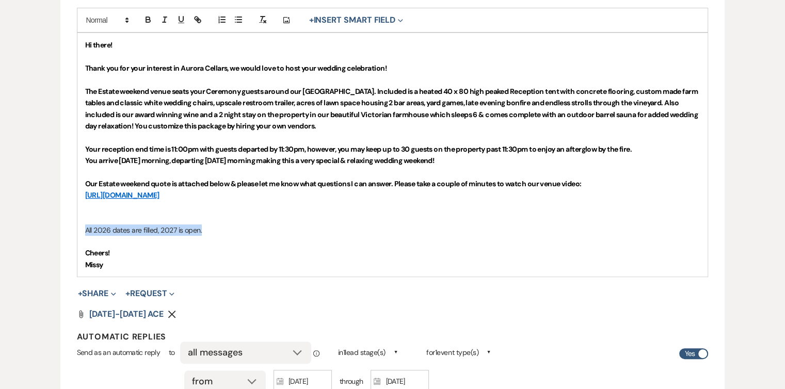
scroll to position [285, 0]
click at [149, 25] on button "button" at bounding box center [148, 20] width 14 height 12
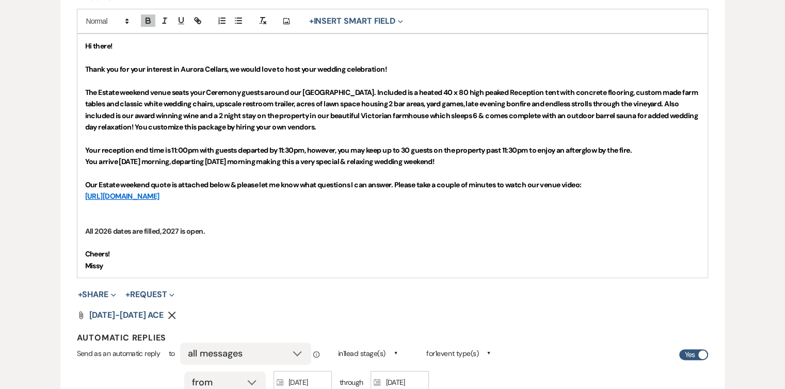
click at [260, 202] on p at bounding box center [392, 207] width 615 height 11
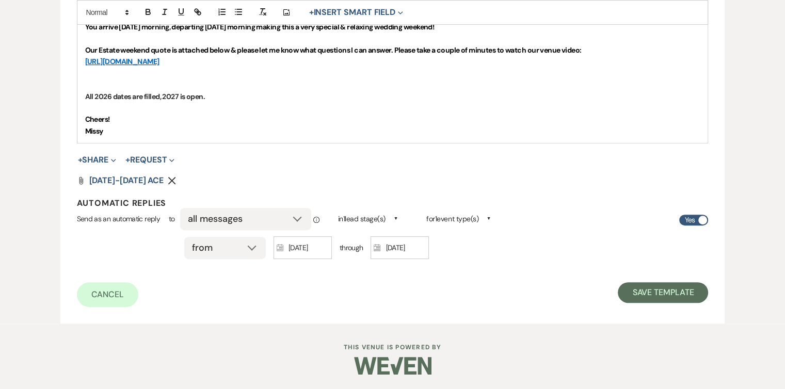
scroll to position [419, 0]
click at [650, 300] on button "Save Template" at bounding box center [663, 293] width 90 height 21
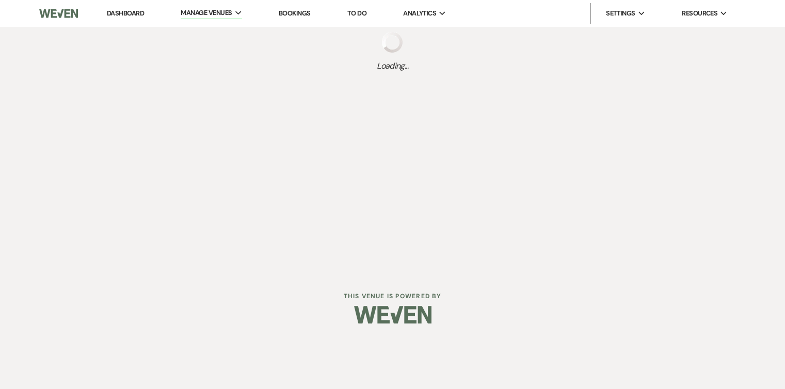
select select "Message Templates"
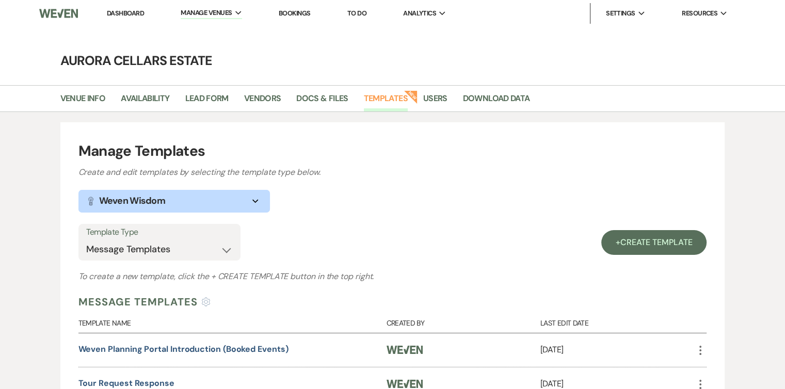
click at [130, 12] on link "Dashboard" at bounding box center [125, 13] width 37 height 9
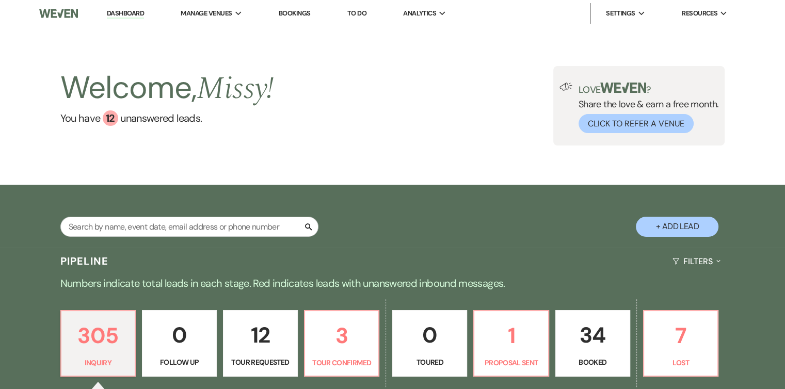
click at [270, 330] on p "12" at bounding box center [260, 335] width 61 height 35
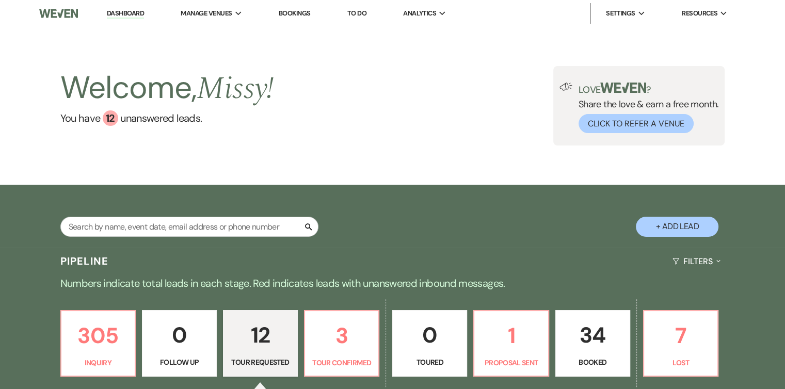
select select "2"
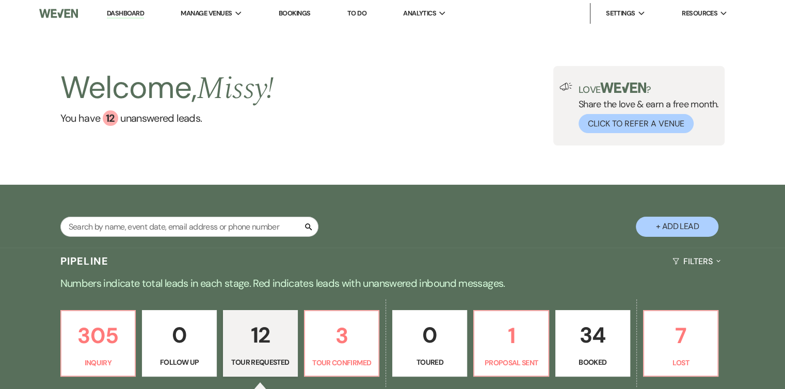
select select "2"
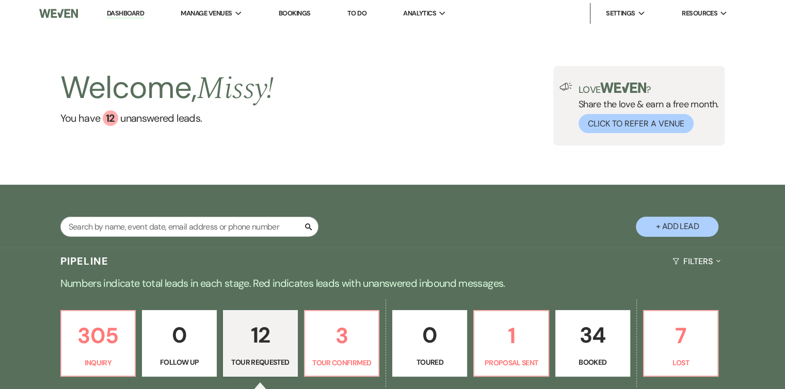
select select "2"
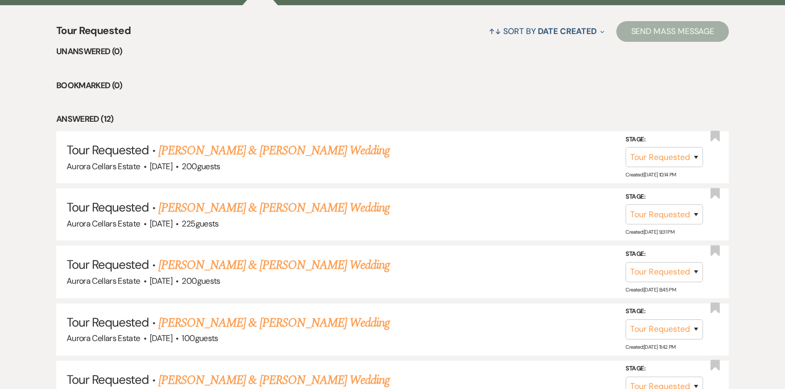
scroll to position [400, 0]
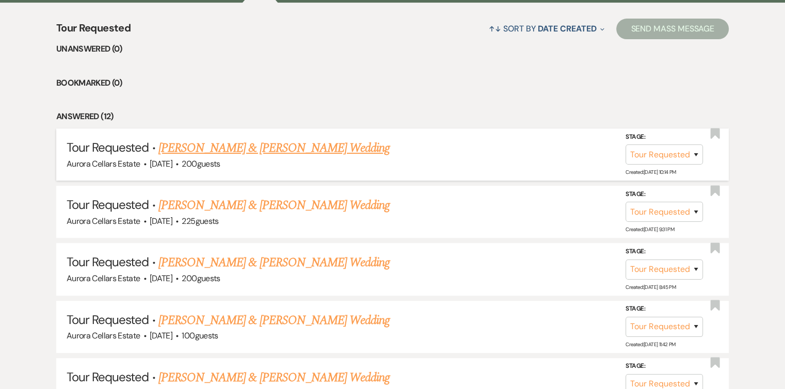
click at [204, 150] on link "Pierce Thomas & Elena Lentz's Wedding" at bounding box center [274, 148] width 231 height 19
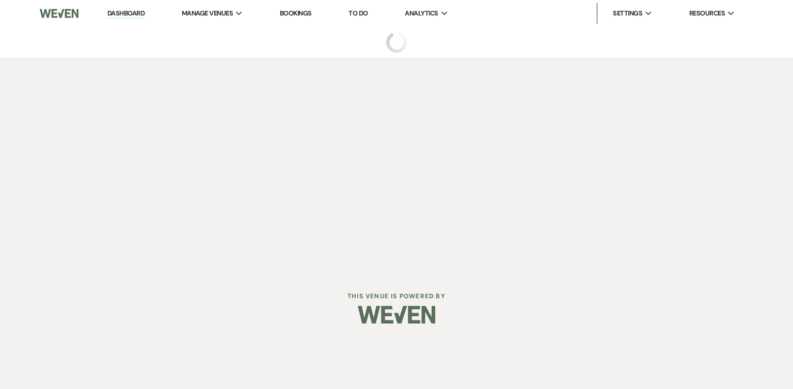
select select "2"
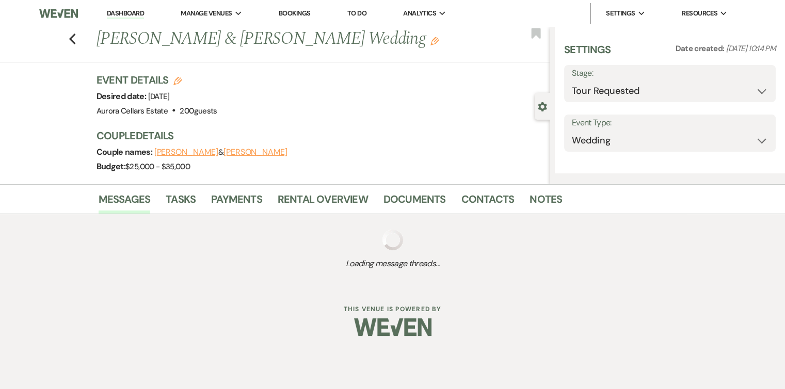
select select "5"
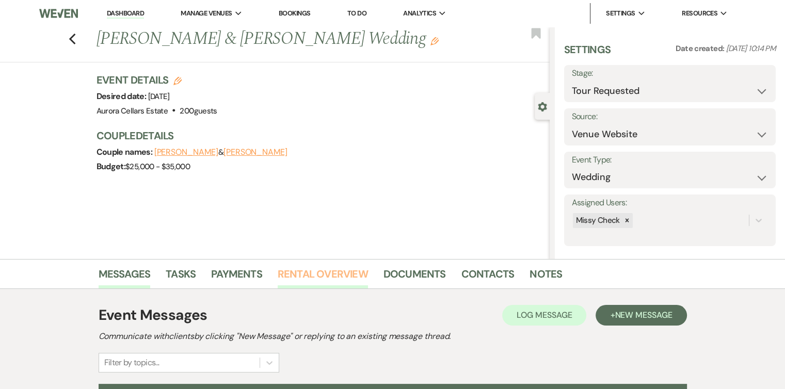
scroll to position [114, 0]
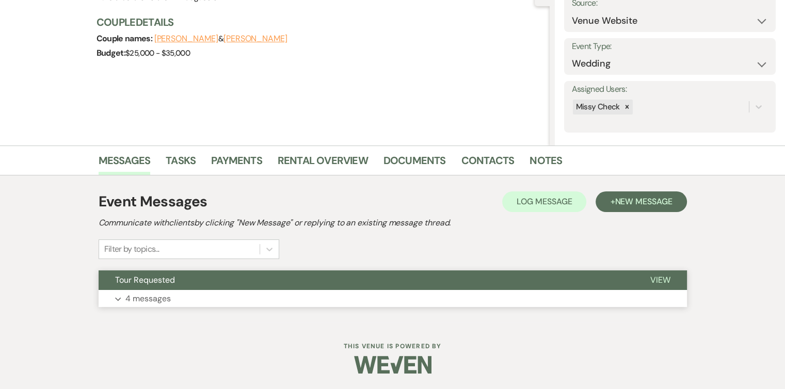
click at [295, 300] on button "Expand 4 messages" at bounding box center [393, 299] width 589 height 18
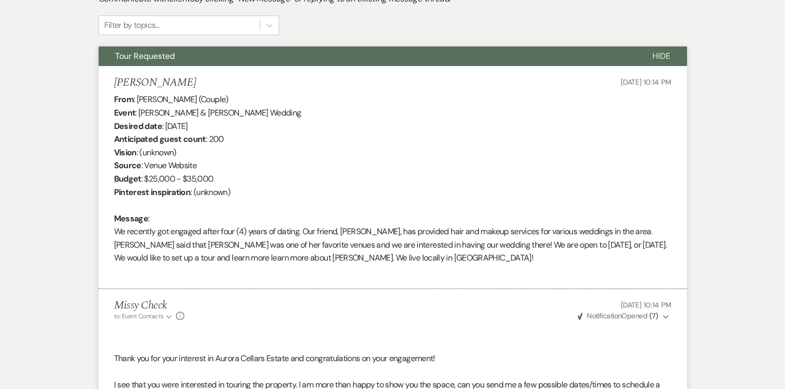
scroll to position [313, 0]
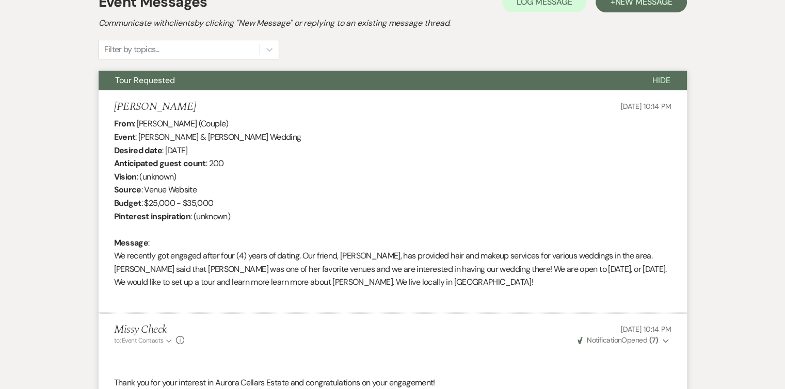
select select "2"
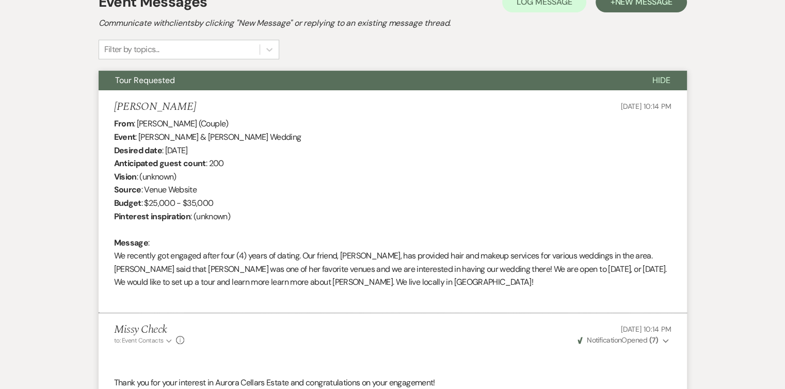
select select "2"
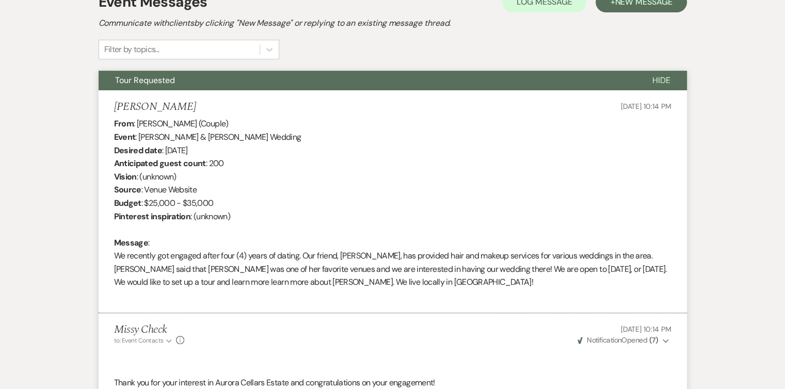
select select "2"
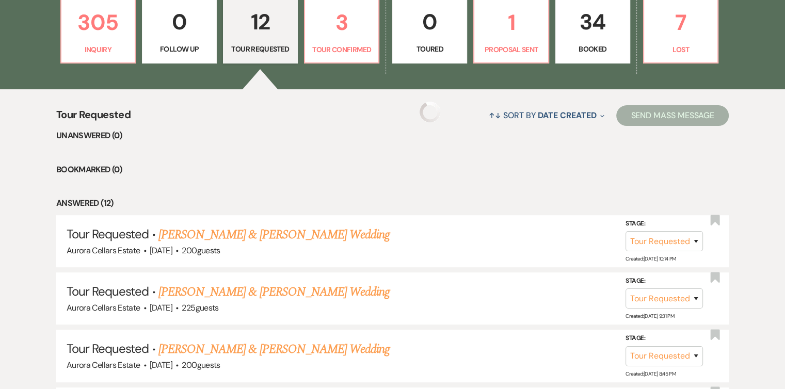
scroll to position [400, 0]
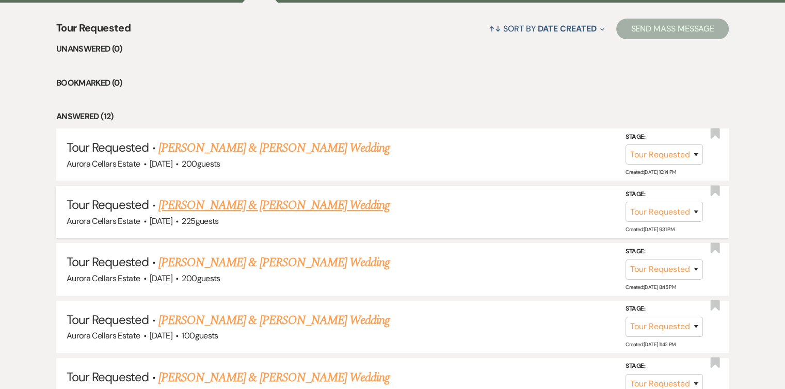
click at [192, 200] on link "Patrick Hudson & Katherine McCormack's Wedding" at bounding box center [274, 205] width 231 height 19
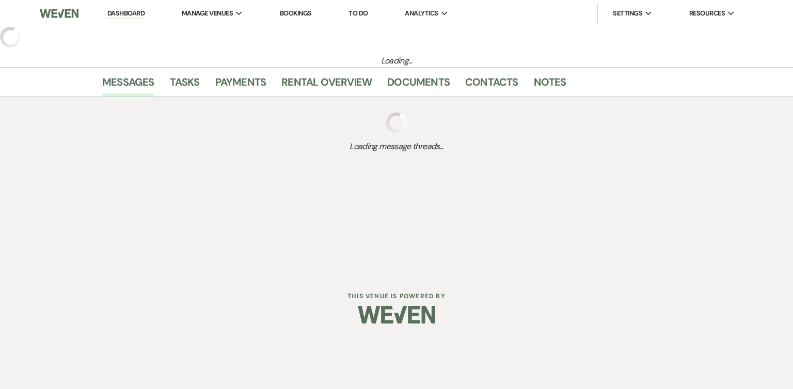
select select "2"
select select "5"
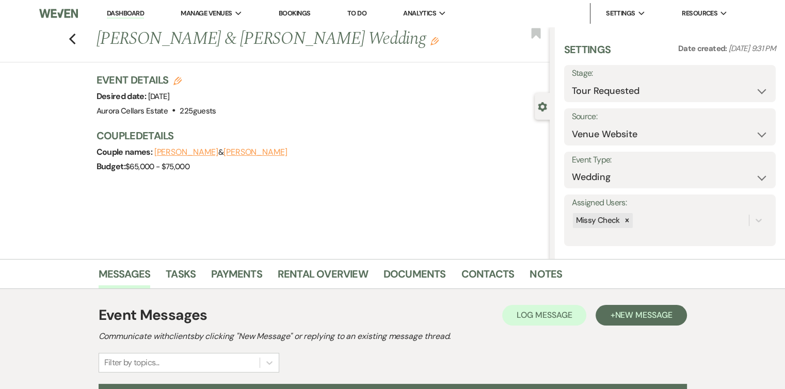
scroll to position [114, 0]
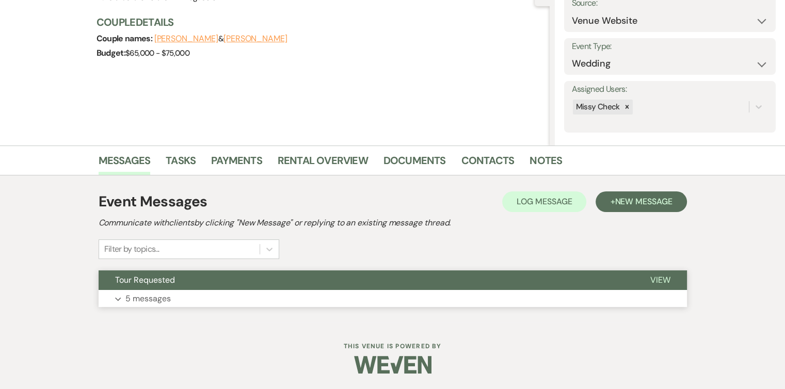
click at [167, 299] on p "5 messages" at bounding box center [147, 298] width 45 height 13
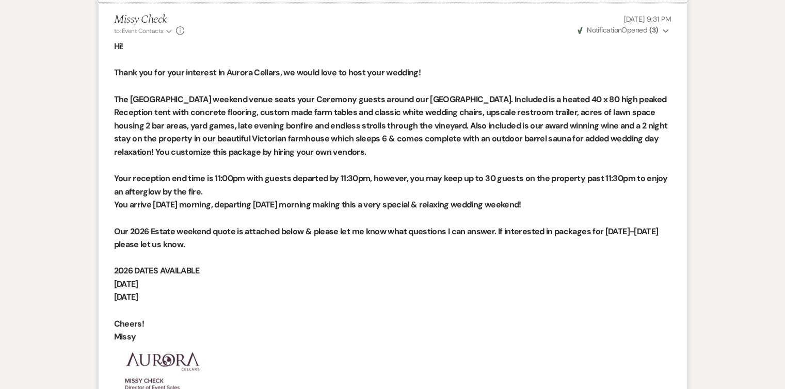
scroll to position [859, 0]
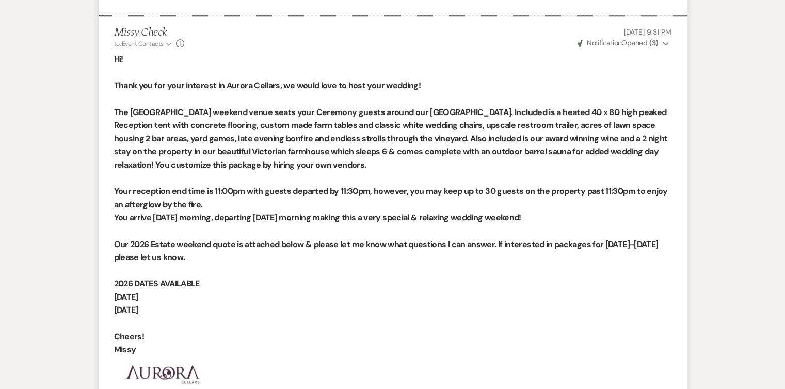
select select "2"
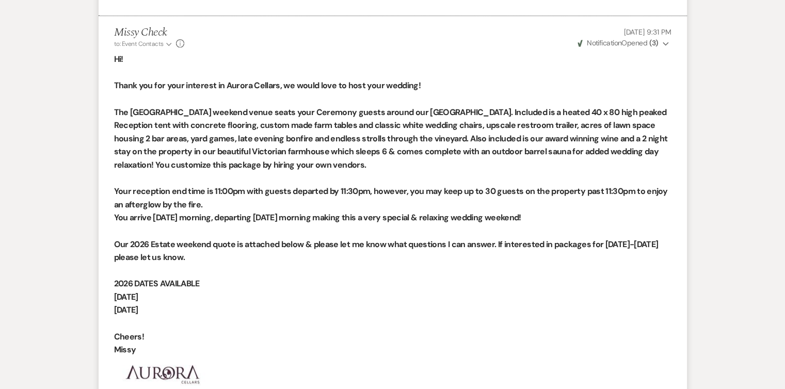
select select "2"
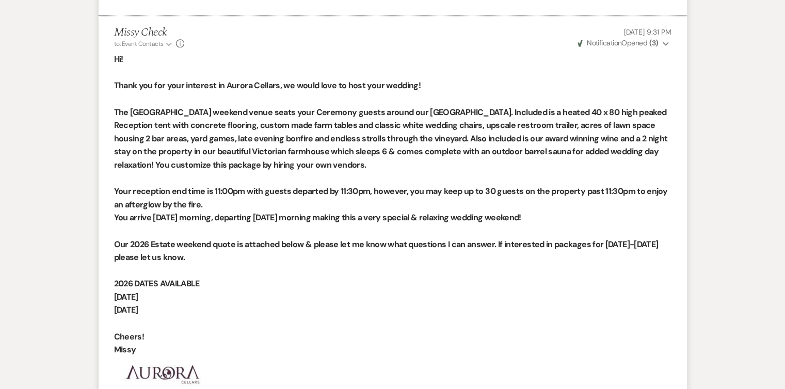
select select "2"
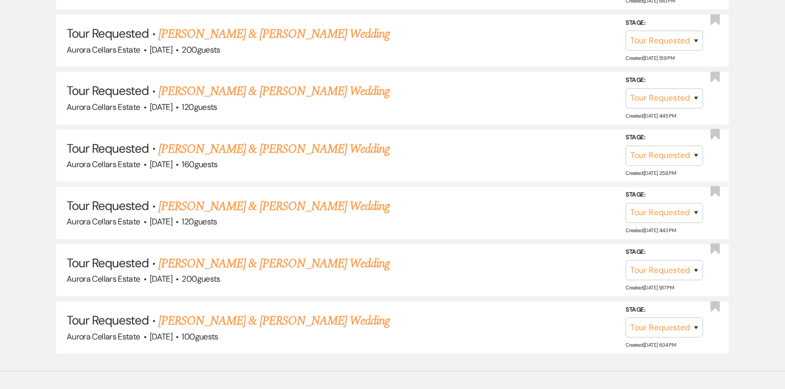
scroll to position [400, 0]
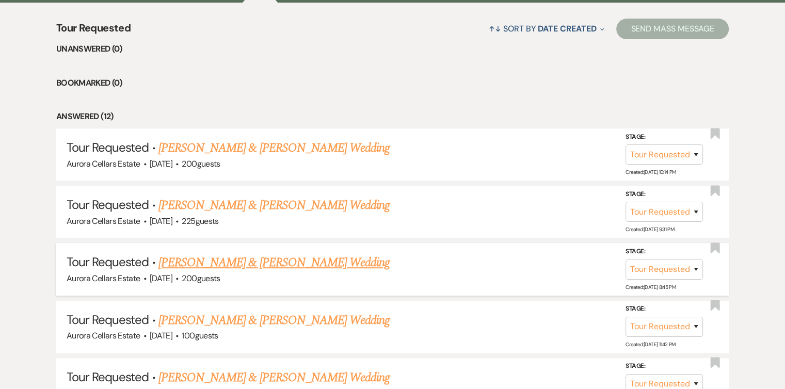
click at [218, 256] on link "Brandon Wells & Cierra Bielinski's Wedding" at bounding box center [274, 263] width 231 height 19
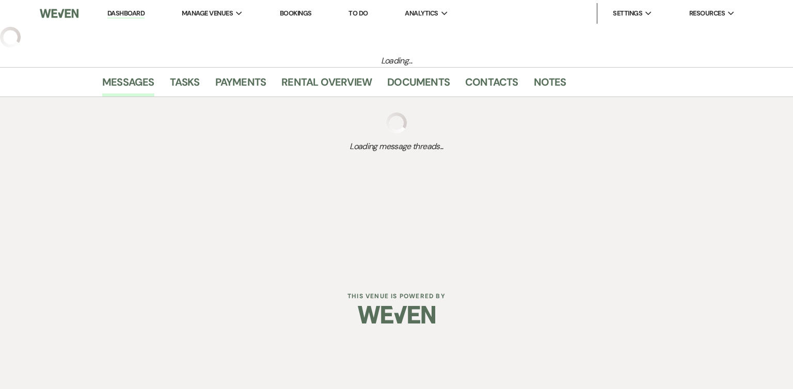
select select "2"
select select "5"
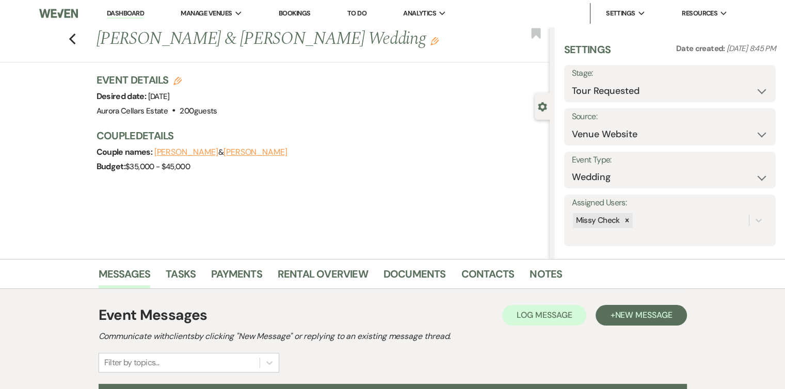
scroll to position [114, 0]
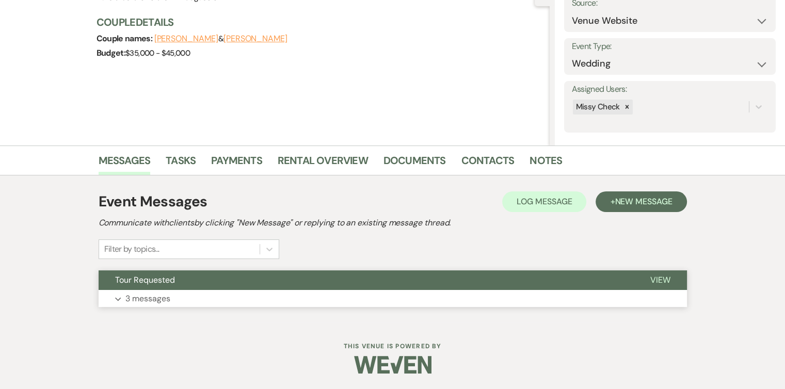
click at [264, 302] on button "Expand 3 messages" at bounding box center [393, 299] width 589 height 18
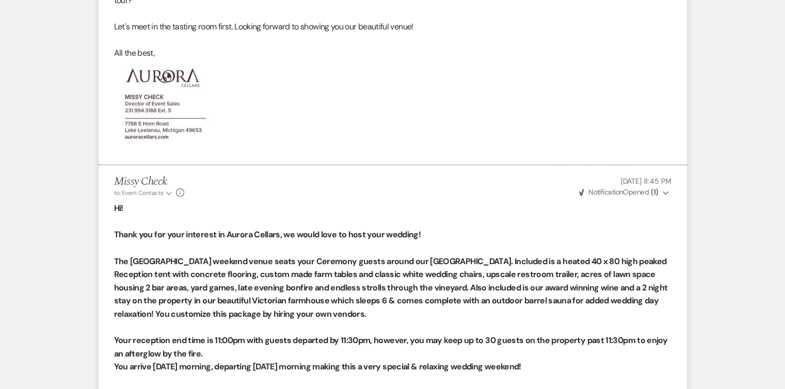
scroll to position [698, 0]
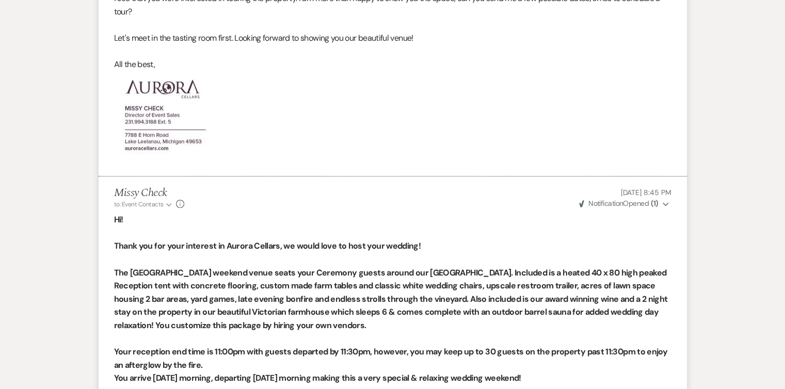
select select "2"
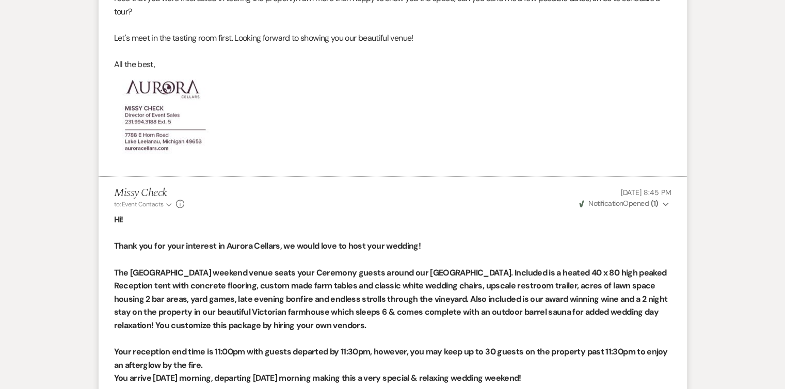
select select "2"
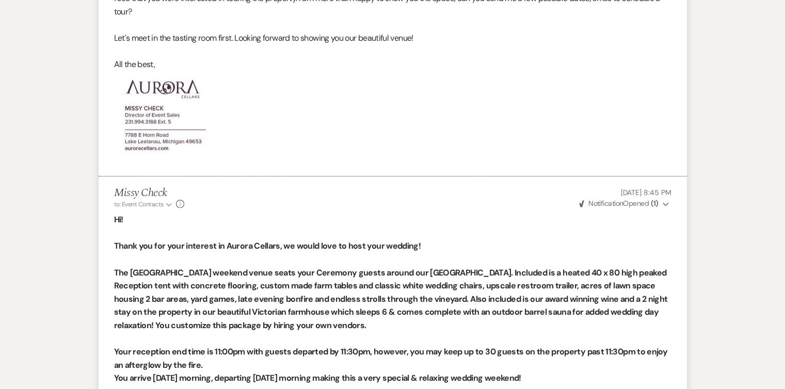
select select "2"
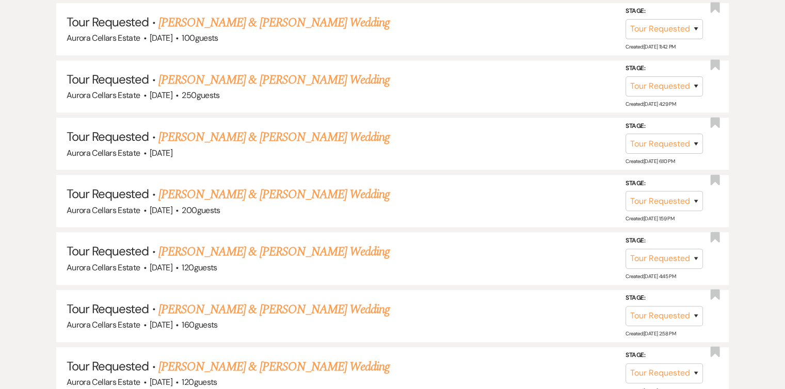
scroll to position [400, 0]
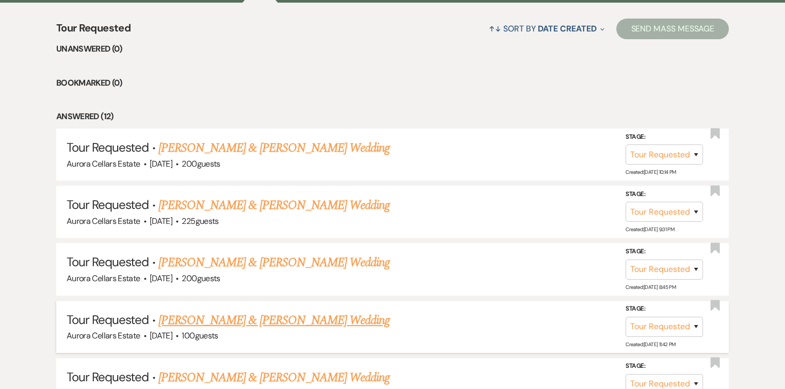
click at [199, 319] on link "Humberto Zermeno & Lesly Rivera's Wedding" at bounding box center [274, 320] width 231 height 19
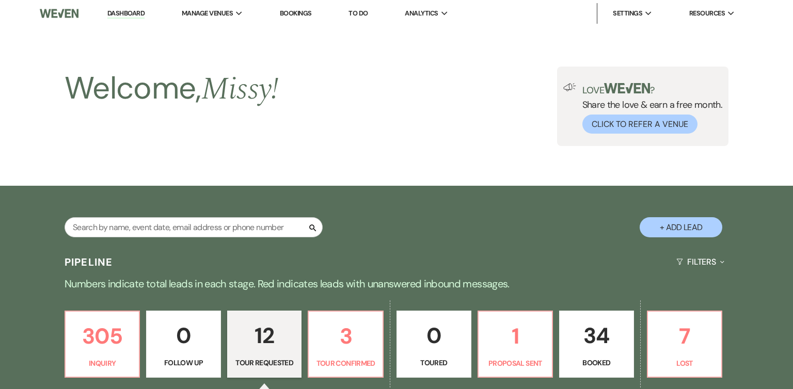
select select "2"
select select "5"
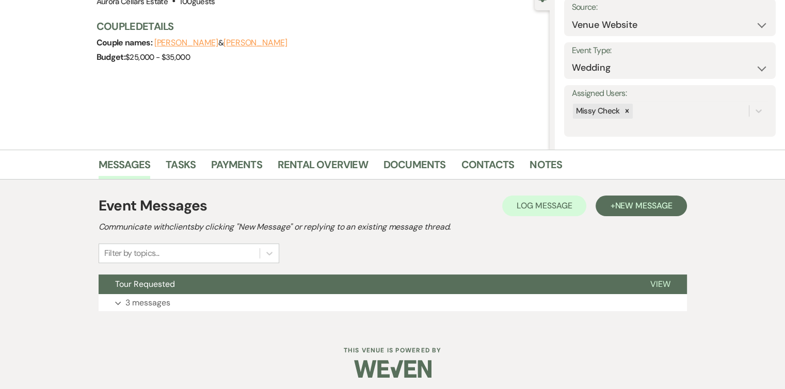
scroll to position [114, 0]
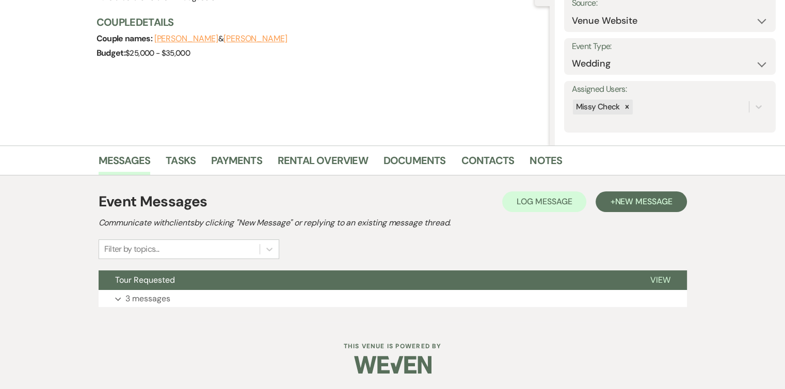
click at [297, 295] on button "Expand 3 messages" at bounding box center [393, 299] width 589 height 18
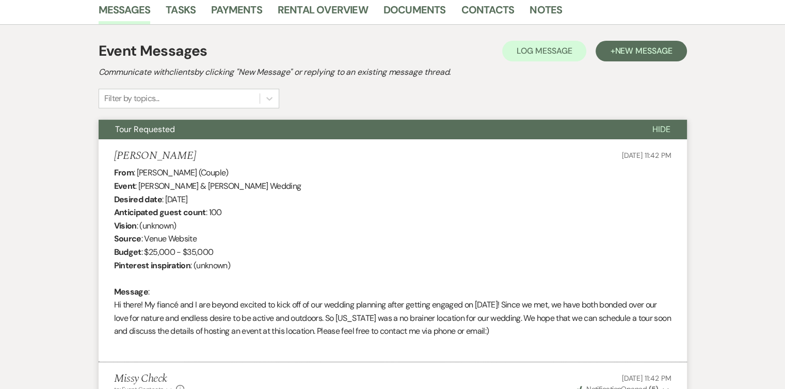
scroll to position [264, 0]
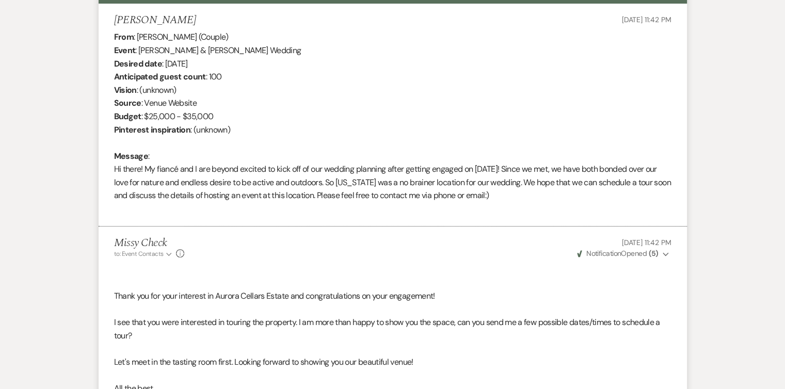
select select "2"
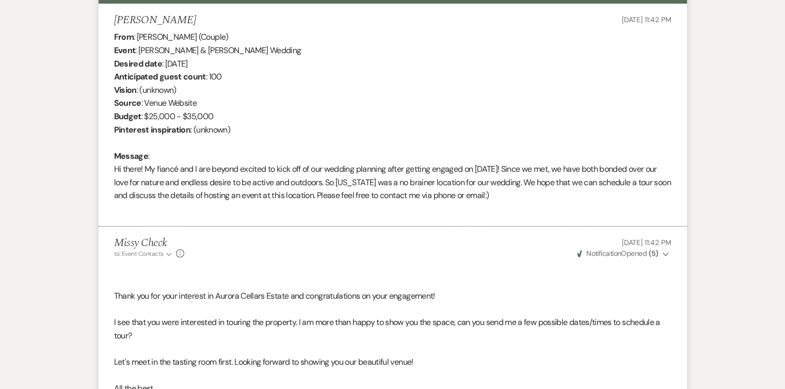
select select "2"
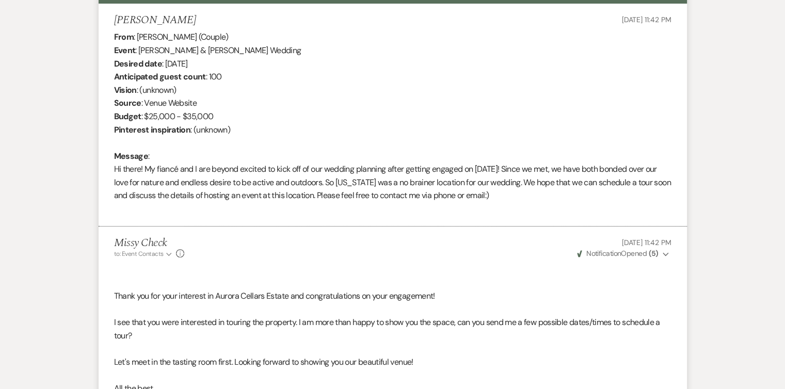
select select "2"
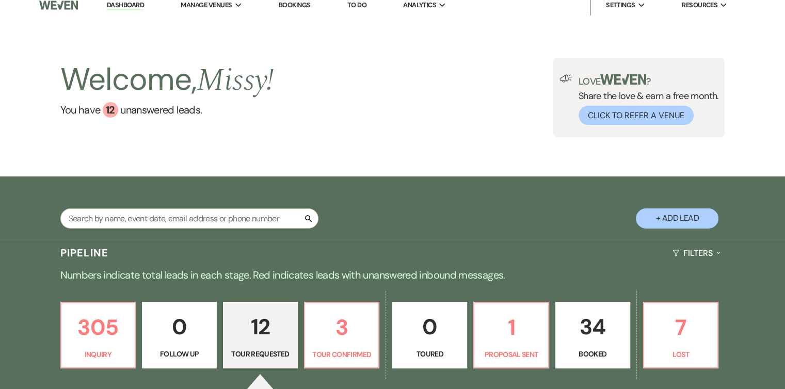
scroll to position [0, 0]
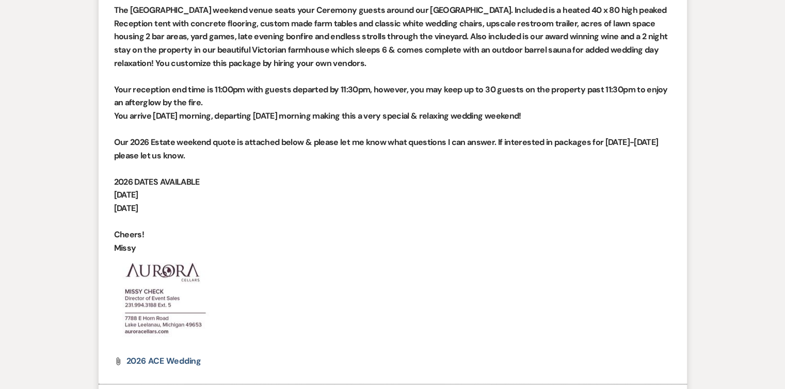
scroll to position [1278, 0]
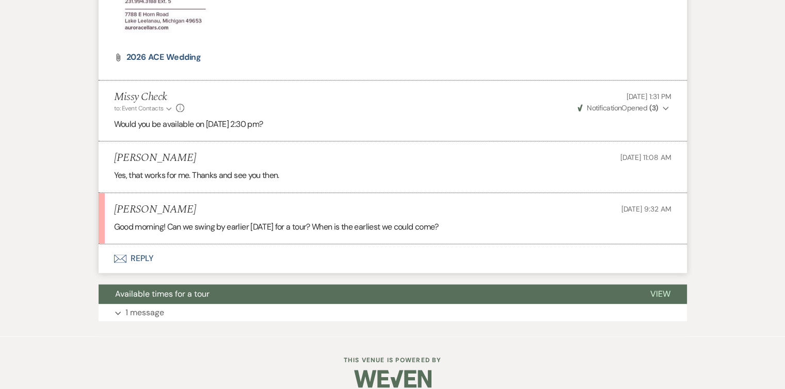
click at [140, 245] on button "Envelope Reply" at bounding box center [393, 258] width 589 height 29
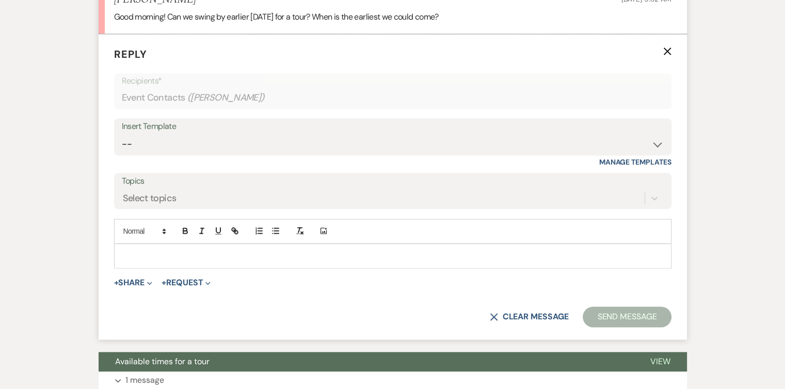
scroll to position [1488, 0]
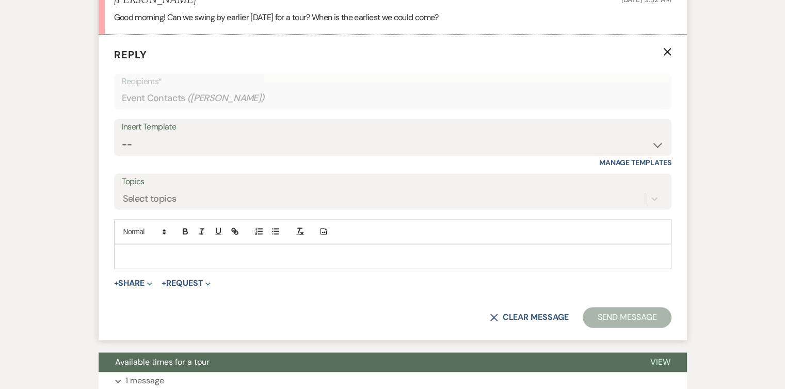
click at [132, 251] on p at bounding box center [392, 256] width 541 height 11
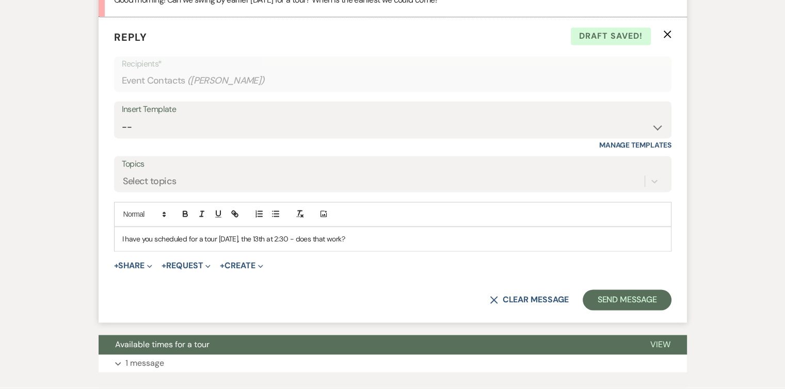
scroll to position [1548, 0]
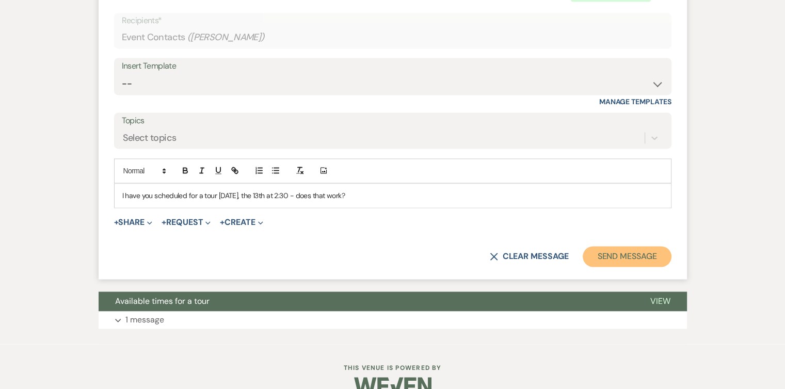
click at [605, 246] on button "Send Message" at bounding box center [627, 256] width 88 height 21
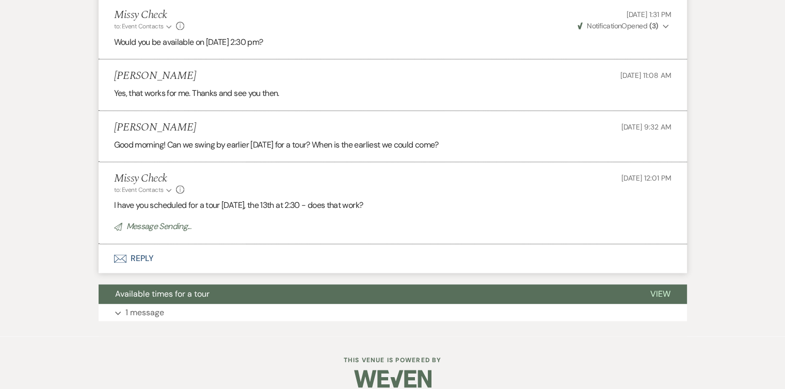
scroll to position [1338, 0]
